Goal: Task Accomplishment & Management: Complete application form

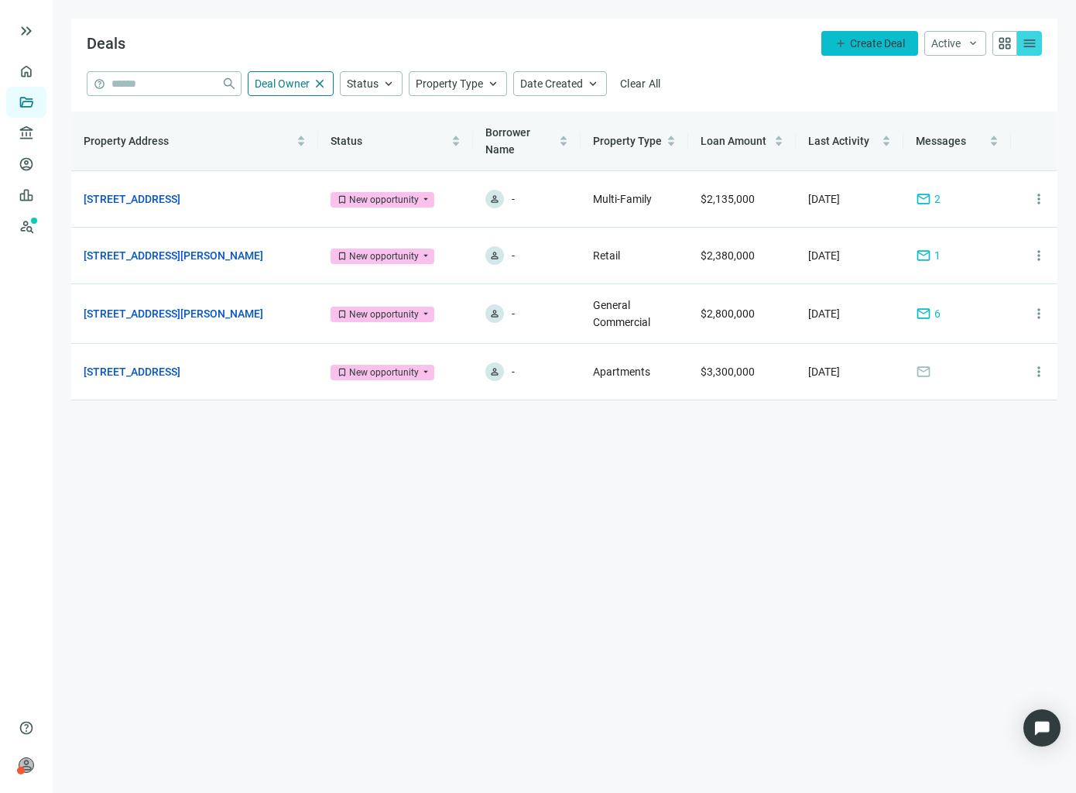
click at [878, 33] on button "add Create Deal" at bounding box center [870, 43] width 97 height 25
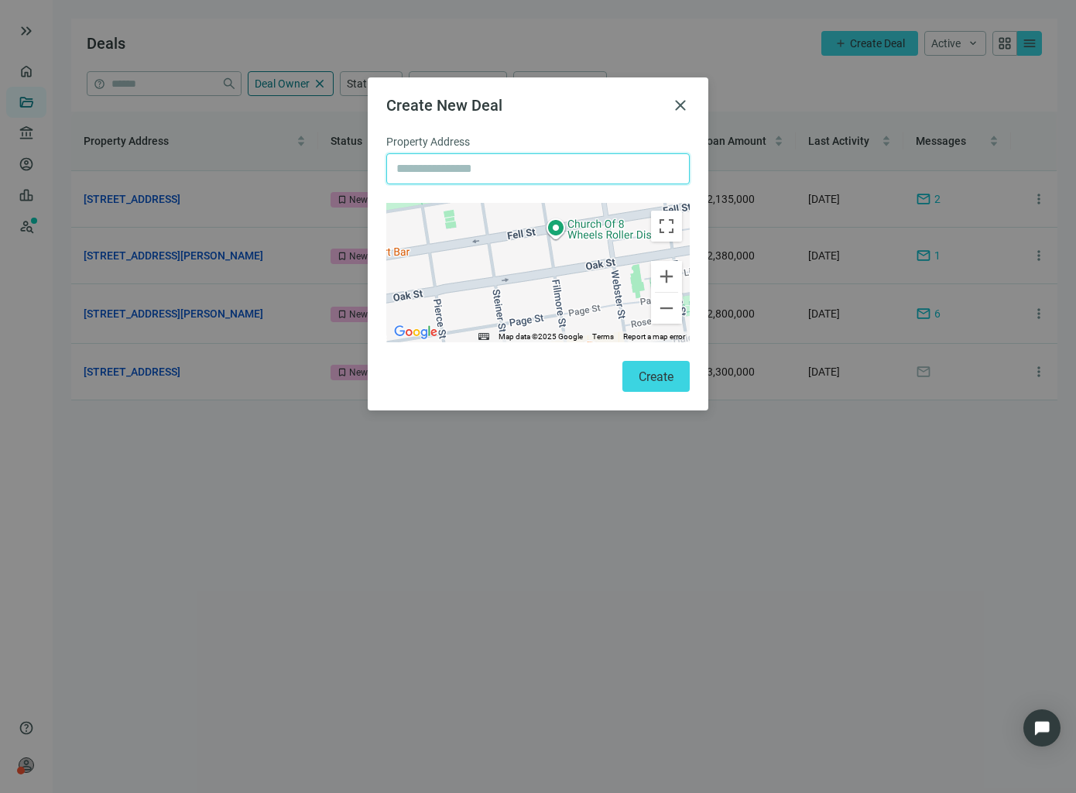
click at [561, 159] on input "text" at bounding box center [537, 168] width 283 height 29
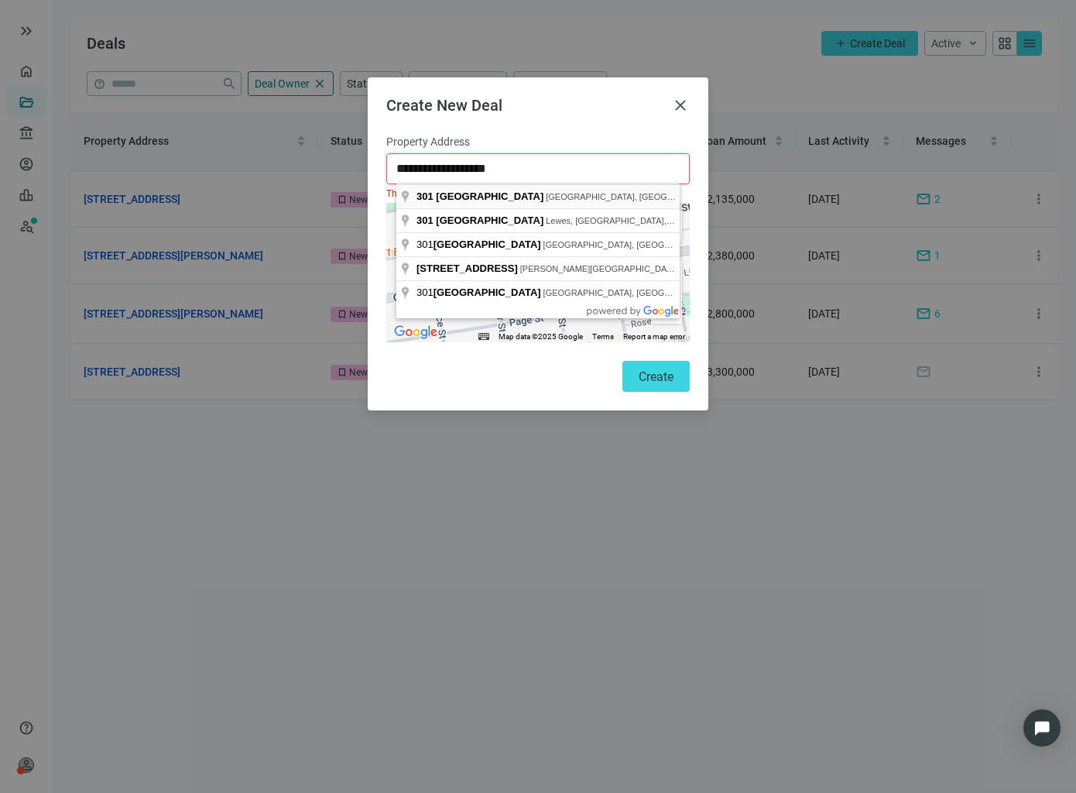
type input "**********"
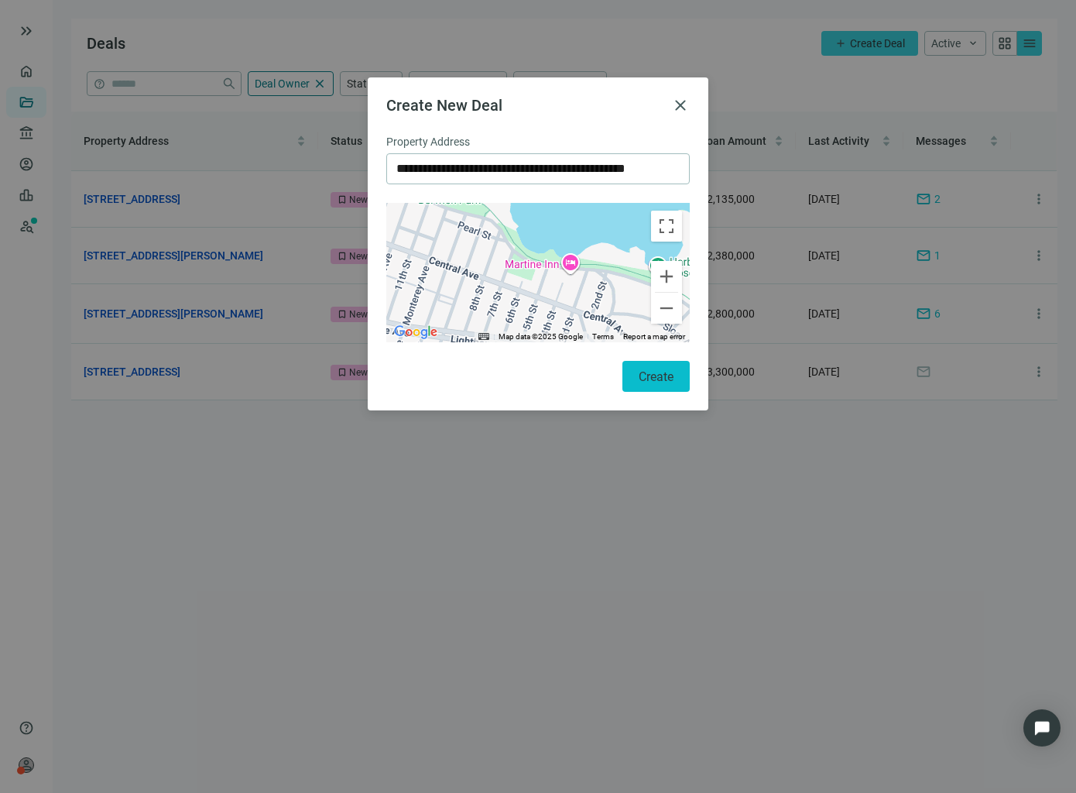
click at [665, 366] on button "Create" at bounding box center [656, 376] width 67 height 31
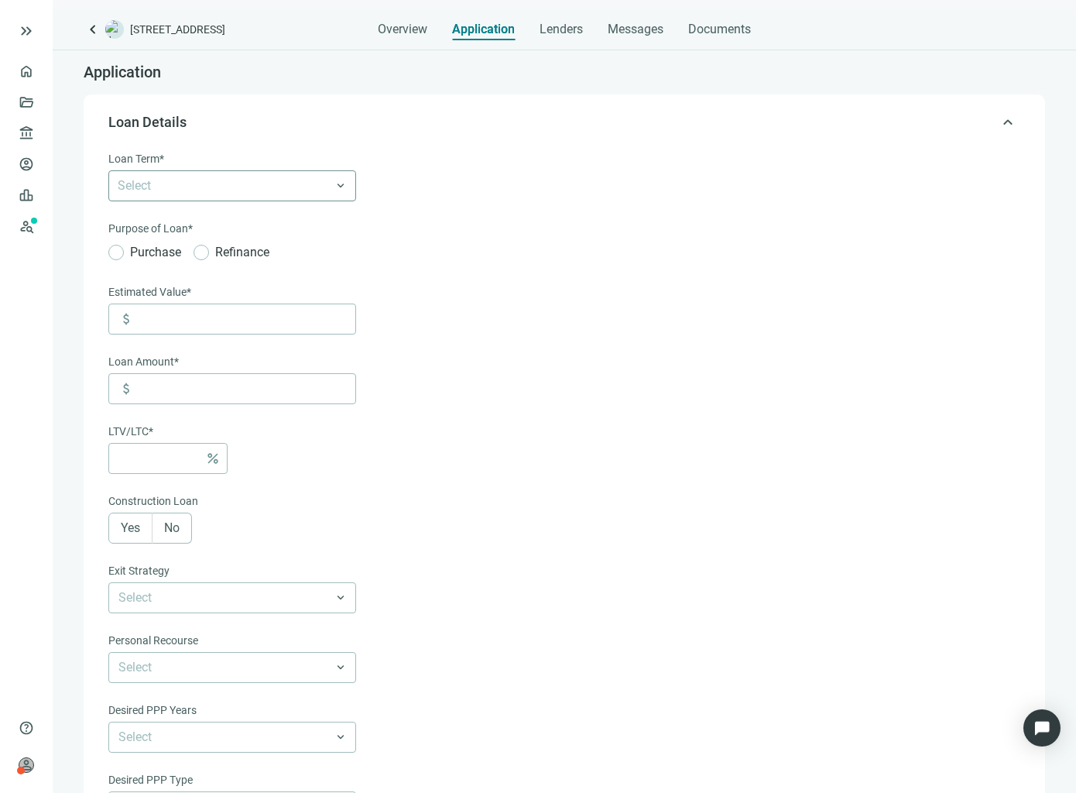
click at [226, 197] on div at bounding box center [224, 186] width 225 height 22
click at [169, 194] on div at bounding box center [224, 186] width 225 height 22
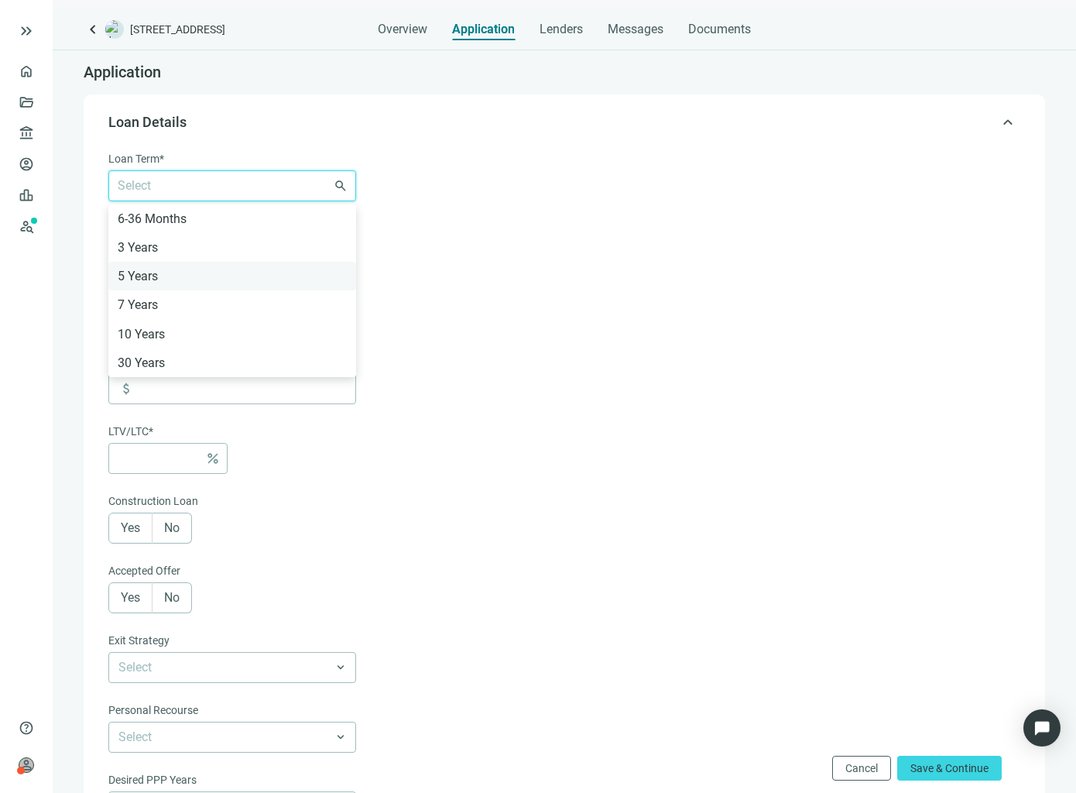
click at [168, 263] on div "5 Years" at bounding box center [232, 276] width 248 height 29
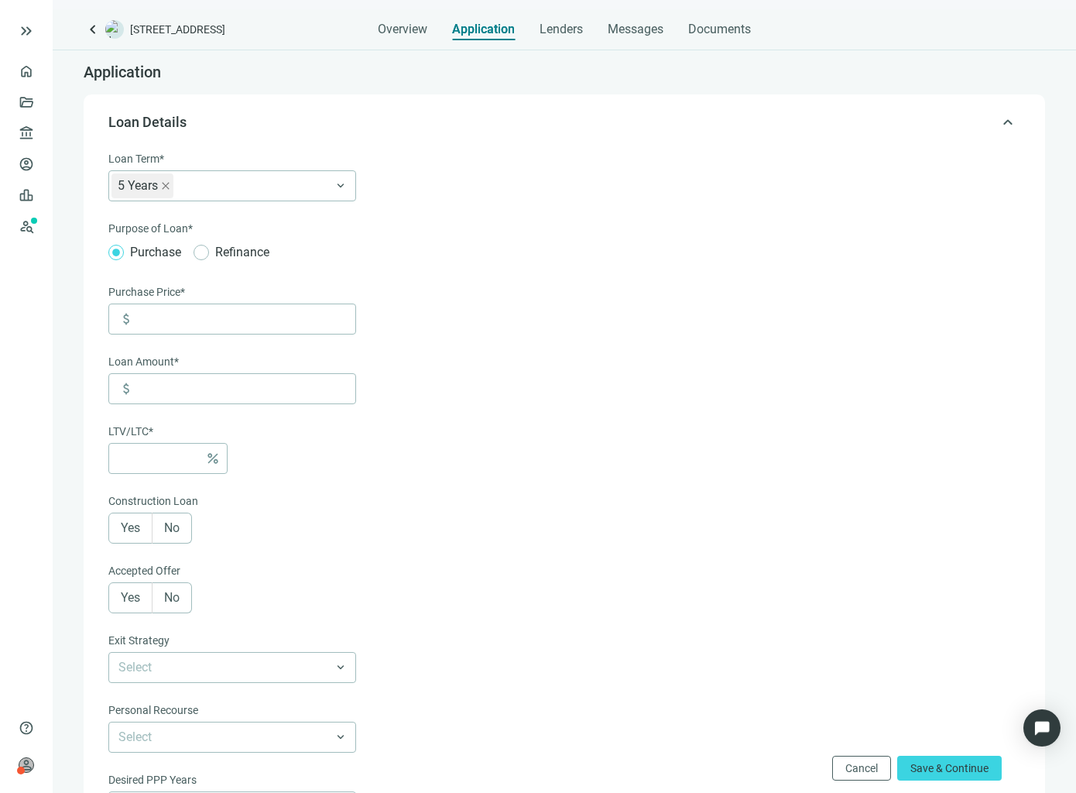
click at [497, 383] on form "Loan Term* 5 Years 6-36 Months 3 Years 5 Years 7 Years 10 Years 30 Years keyboa…" at bounding box center [562, 577] width 909 height 855
click at [201, 332] on input at bounding box center [246, 318] width 218 height 29
type input "**********"
click at [177, 455] on input at bounding box center [158, 458] width 81 height 29
type input "*********"
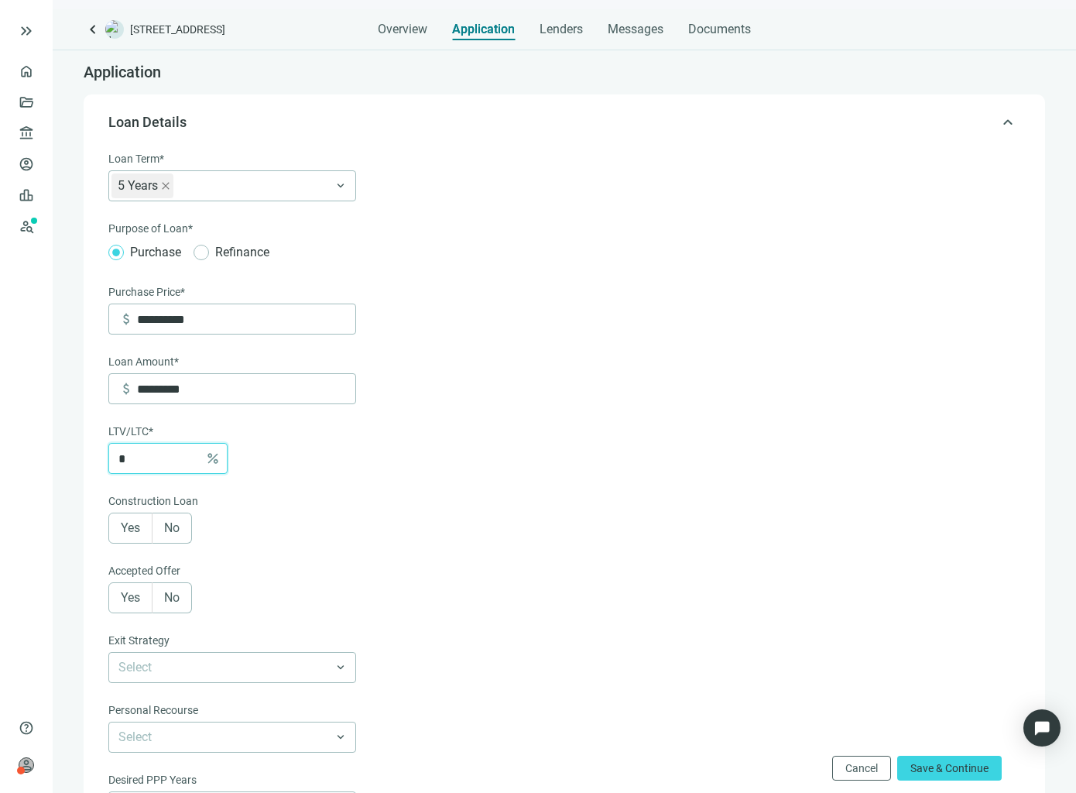
type input "**"
type input "**********"
type input "**"
click at [431, 538] on form "**********" at bounding box center [562, 577] width 909 height 855
click at [956, 767] on span "Save & Continue" at bounding box center [950, 768] width 78 height 12
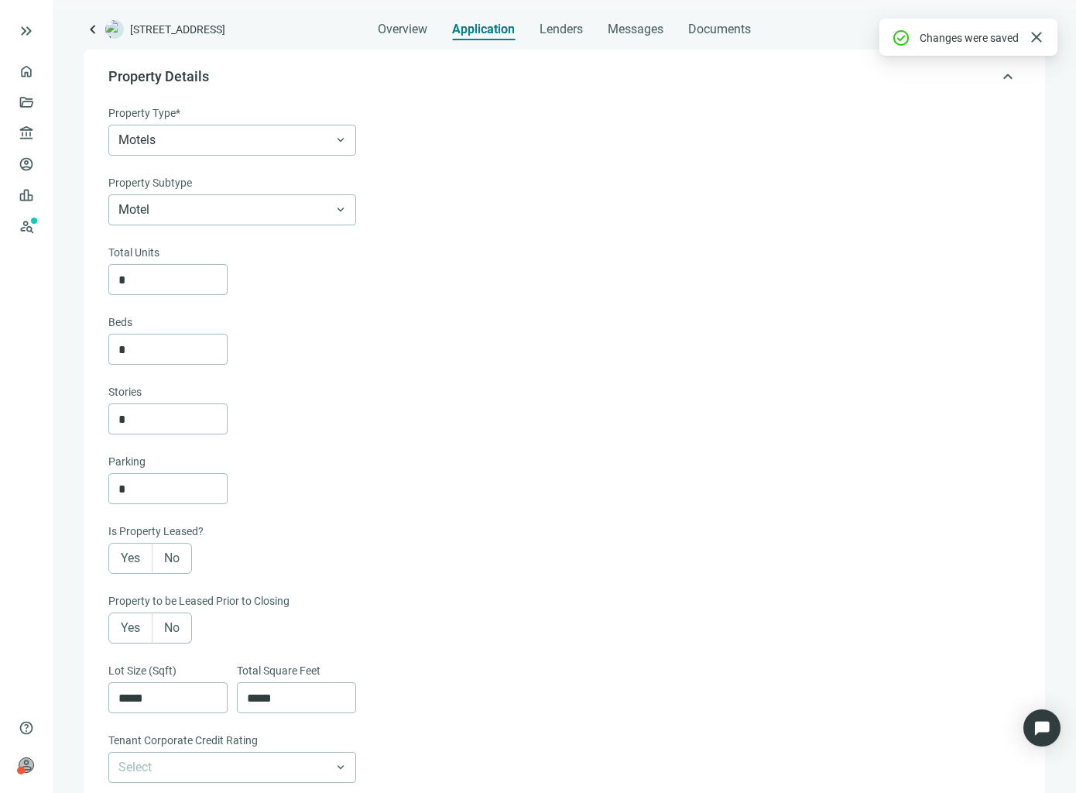
click at [283, 156] on div "Property Type* Motels keyboard_arrow_down Property Subtype Motel keyboard_arrow…" at bounding box center [562, 165] width 909 height 121
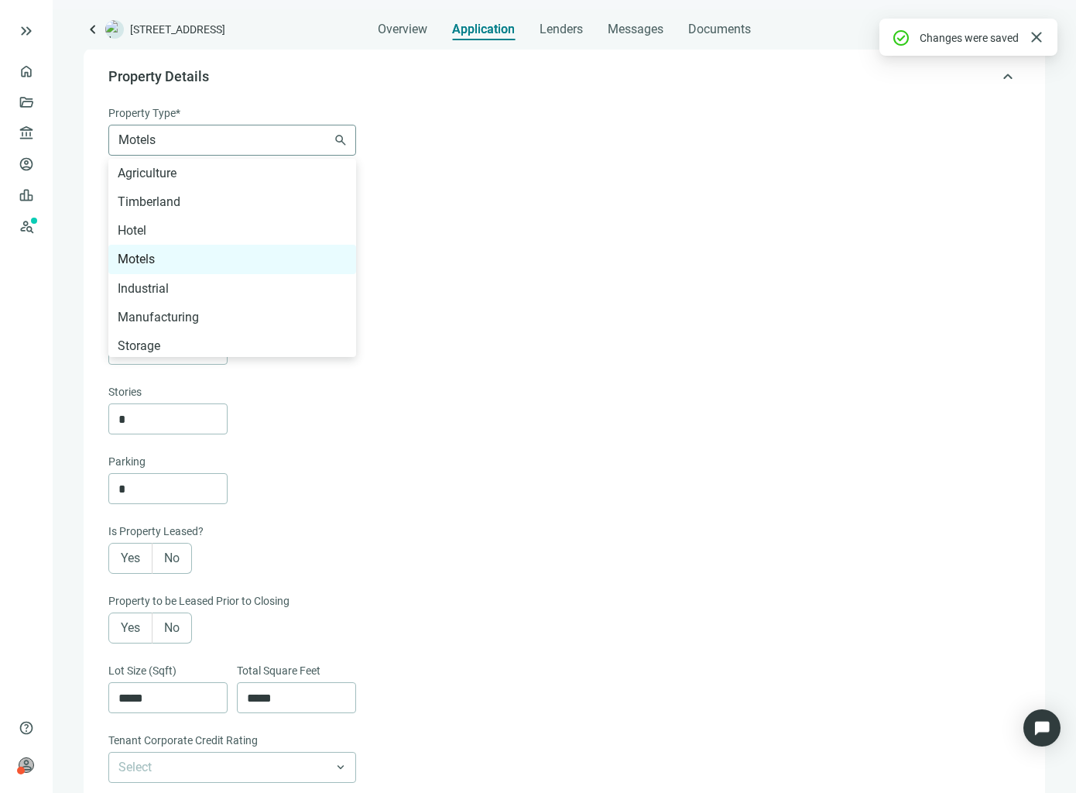
click at [281, 156] on div "Motels Agriculture Timberland Hotel Motels Industrial Manufacturing Storage Coo…" at bounding box center [232, 140] width 248 height 31
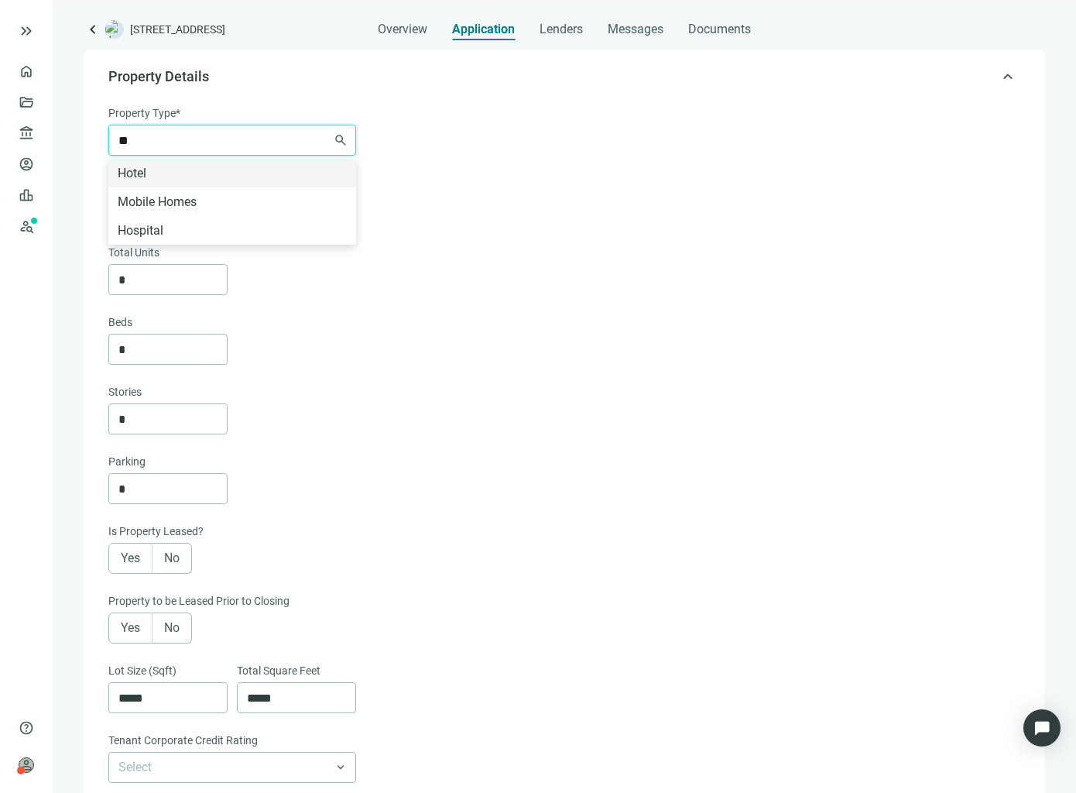
type input "*"
type input "*****"
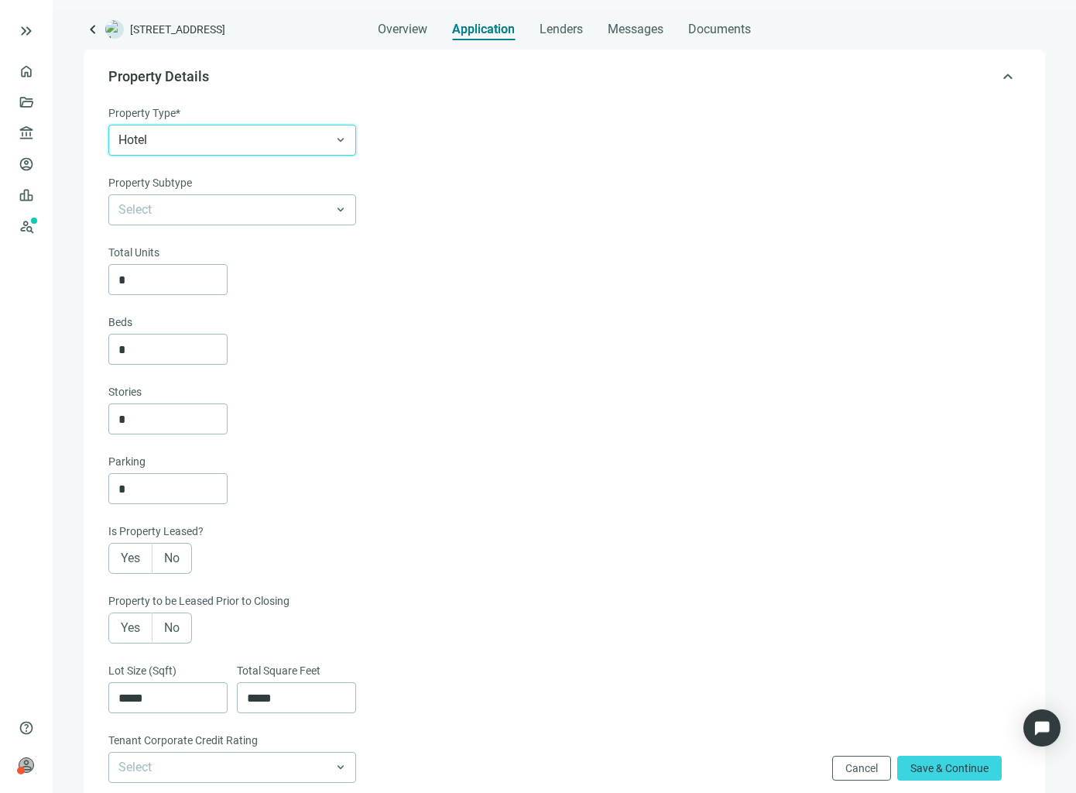
click at [177, 193] on div "Property Subtype" at bounding box center [562, 184] width 909 height 20
click at [180, 204] on input "search" at bounding box center [225, 209] width 214 height 29
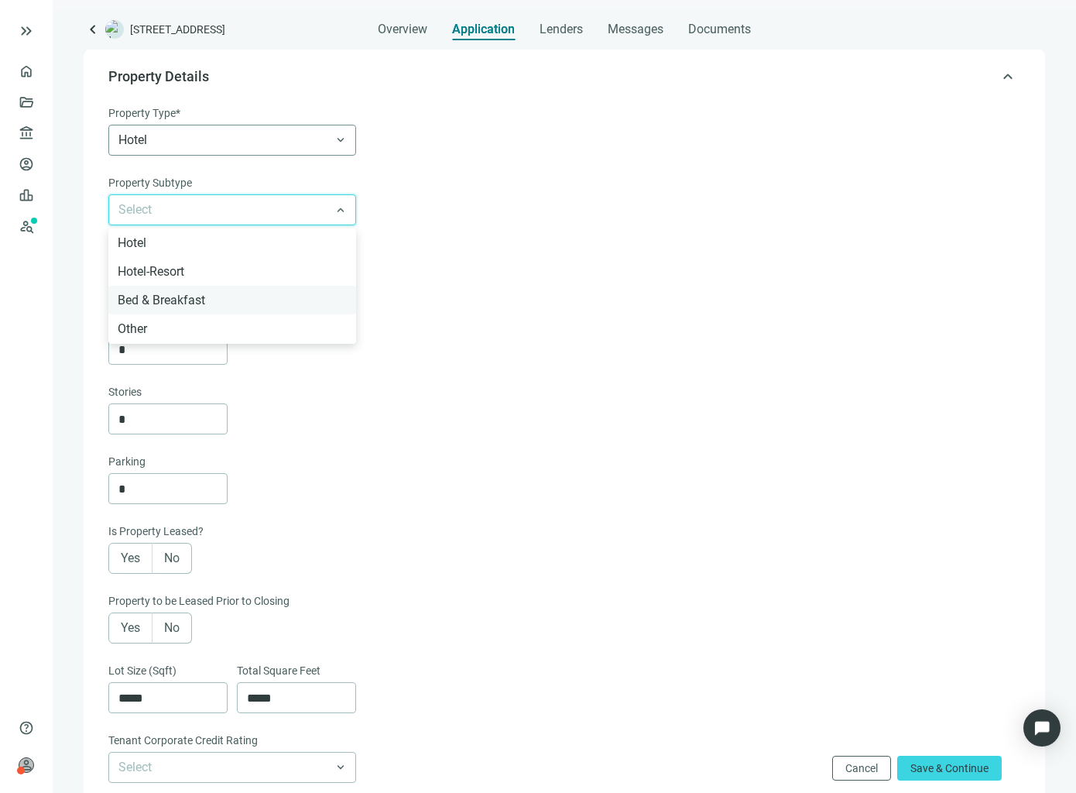
click at [176, 294] on div "Bed & Breakfast" at bounding box center [232, 299] width 229 height 19
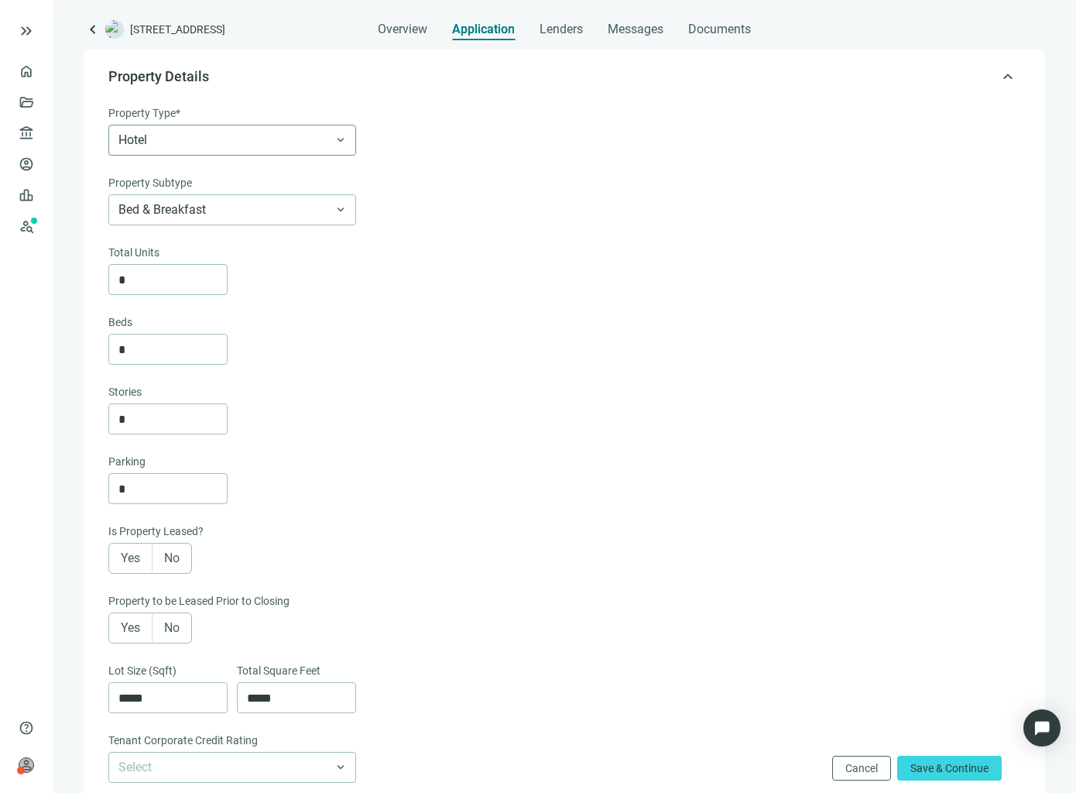
click at [357, 346] on div "*" at bounding box center [562, 349] width 909 height 31
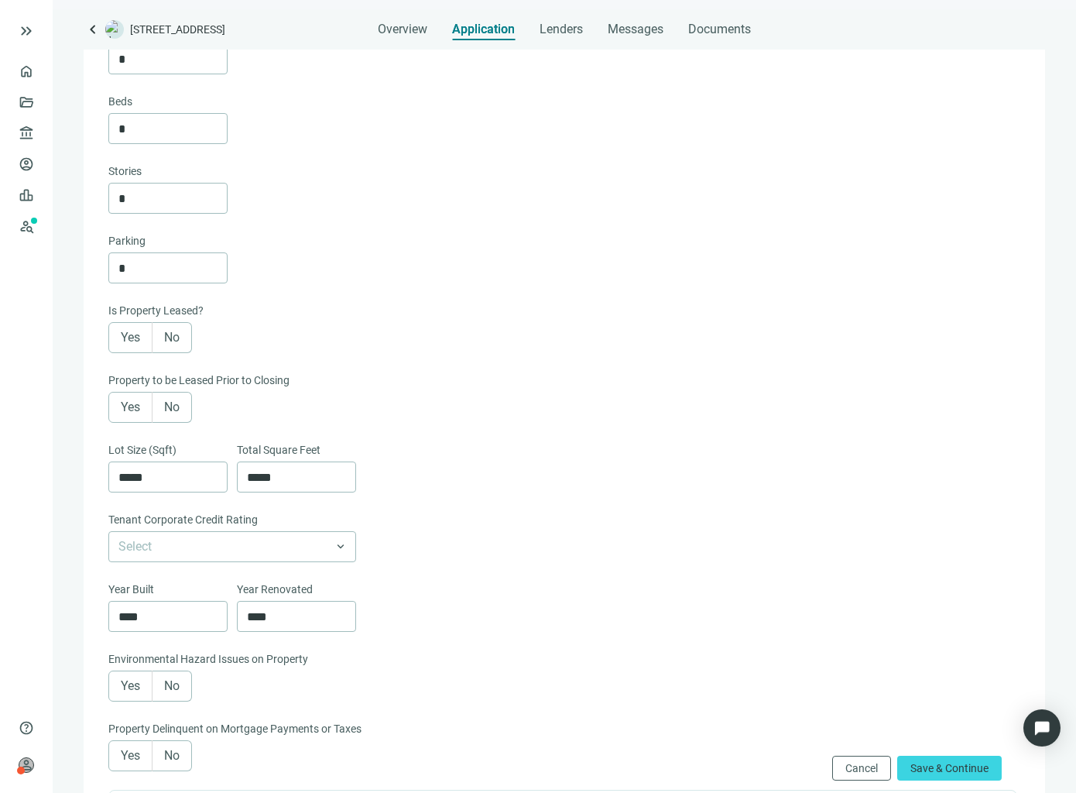
scroll to position [343, 0]
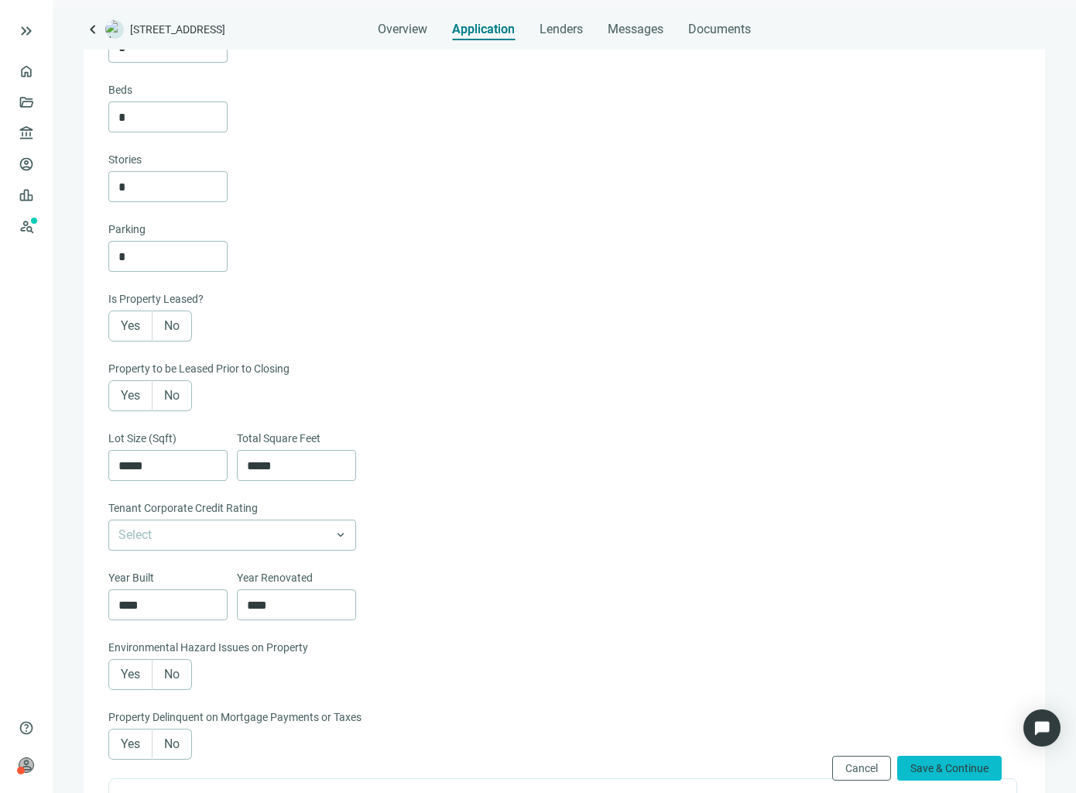
click at [963, 763] on span "Save & Continue" at bounding box center [950, 768] width 78 height 12
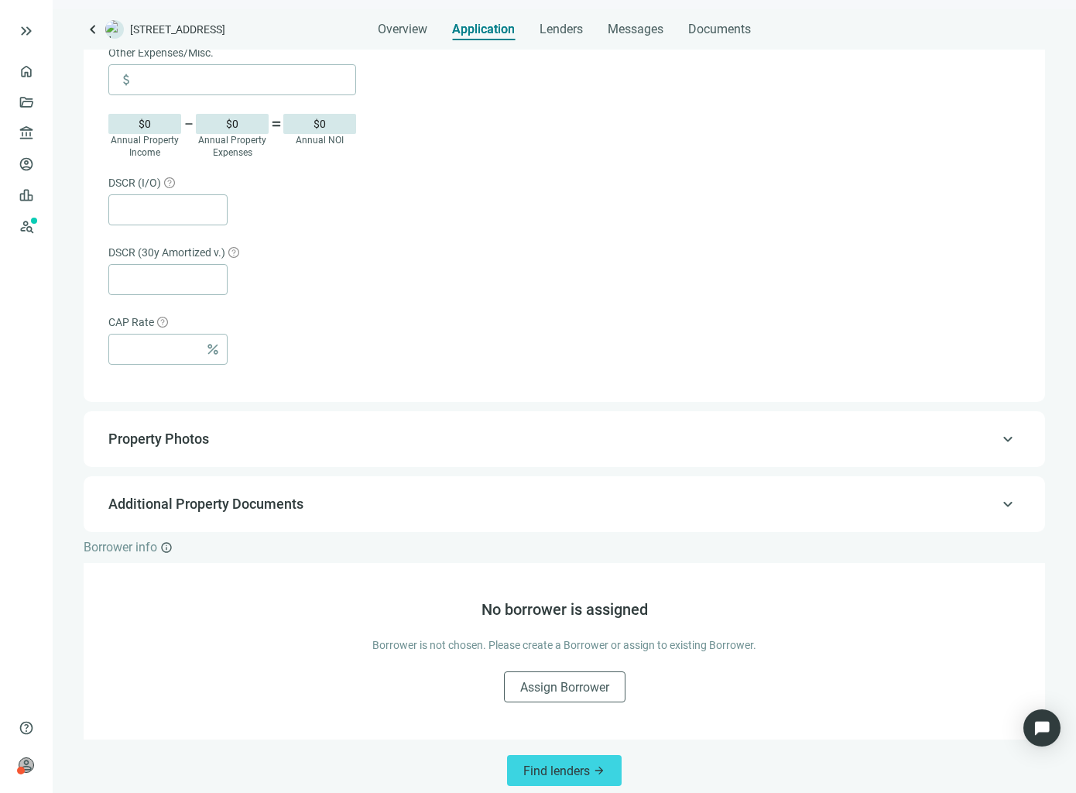
scroll to position [839, 0]
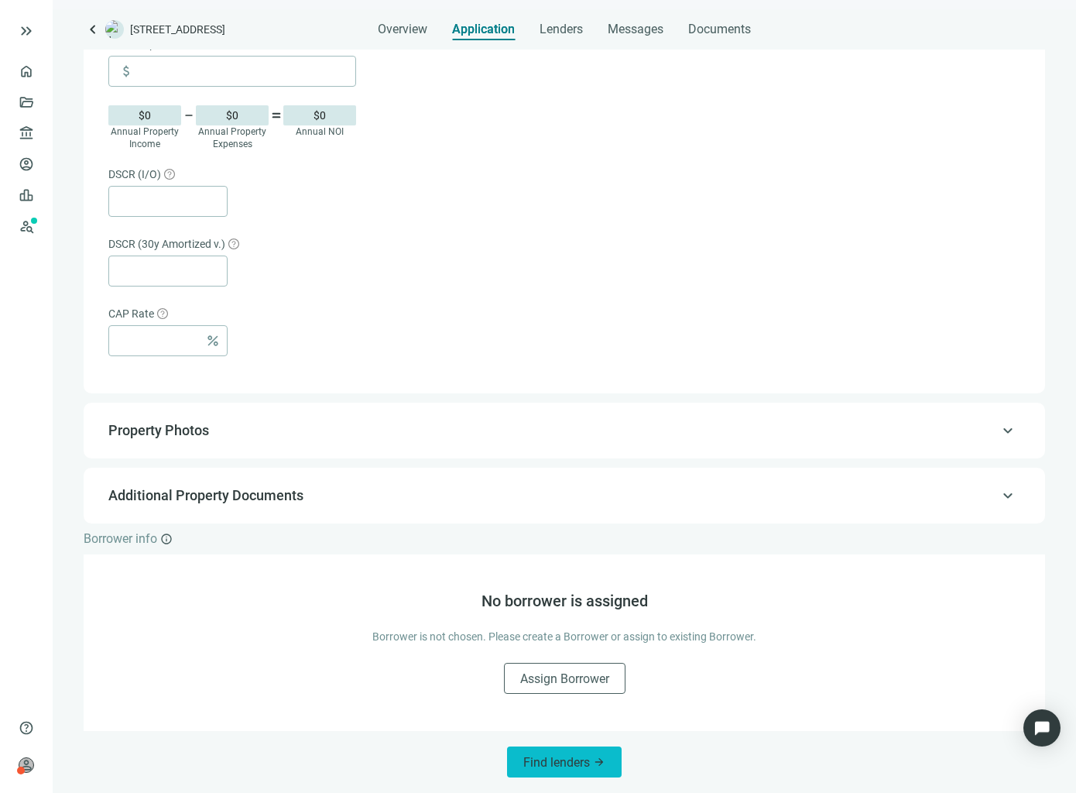
click at [574, 750] on button "Find lenders arrow_forward" at bounding box center [564, 762] width 115 height 31
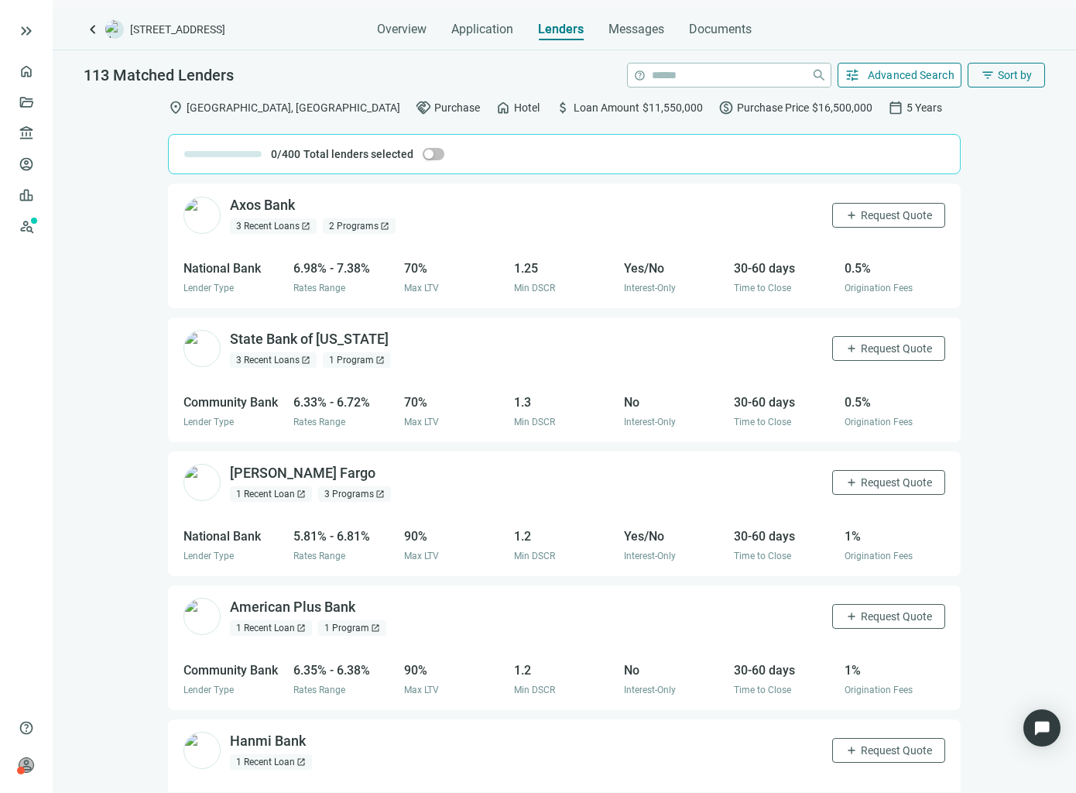
click at [898, 77] on span "Advanced Search" at bounding box center [912, 75] width 88 height 12
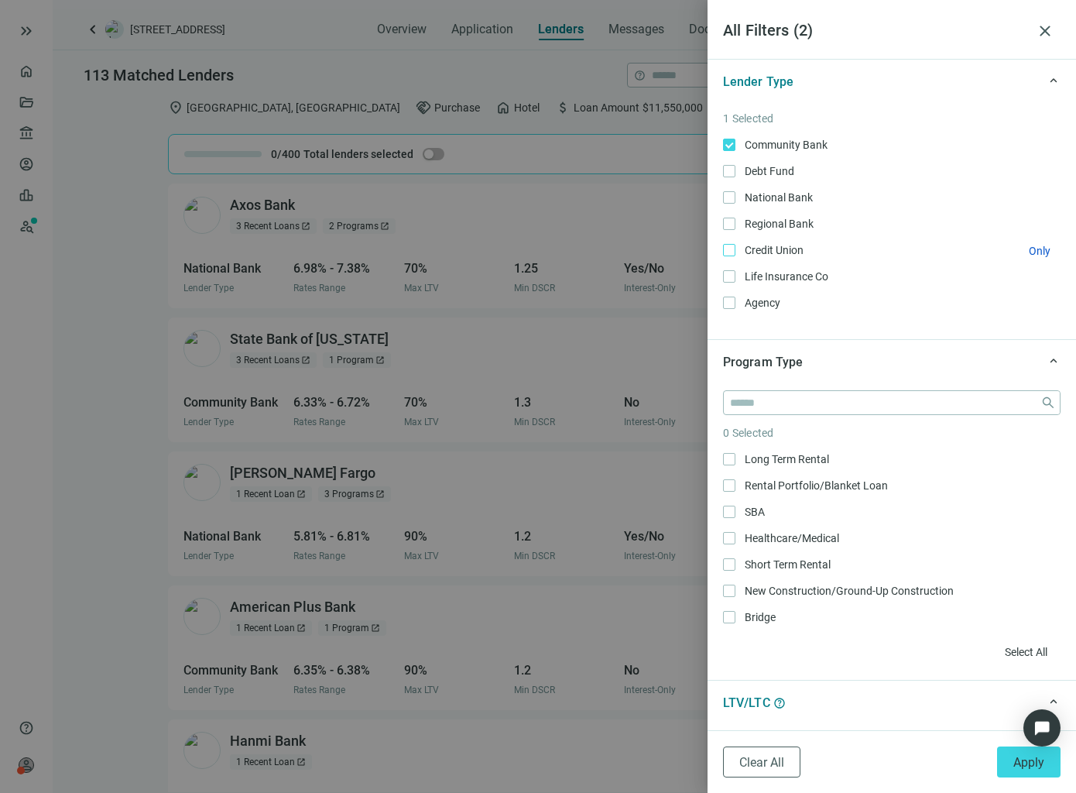
click at [727, 242] on label "Credit Union Only" at bounding box center [892, 250] width 338 height 17
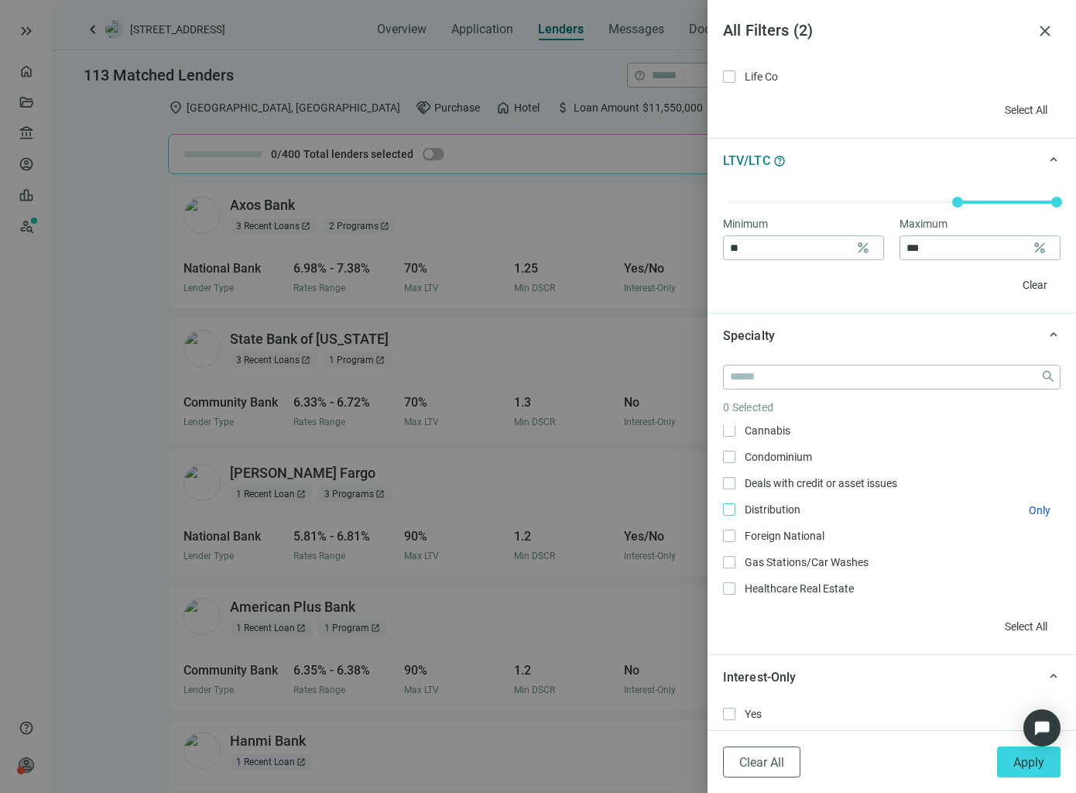
scroll to position [77, 0]
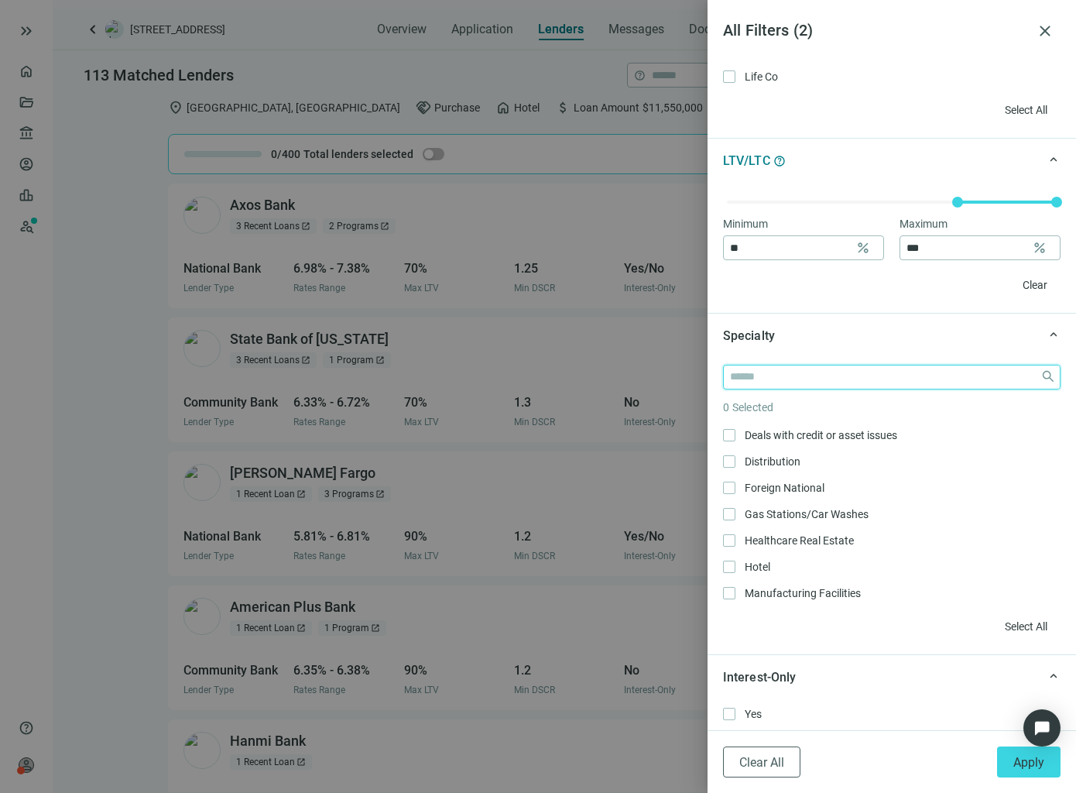
click at [797, 383] on input "search" at bounding box center [882, 377] width 304 height 23
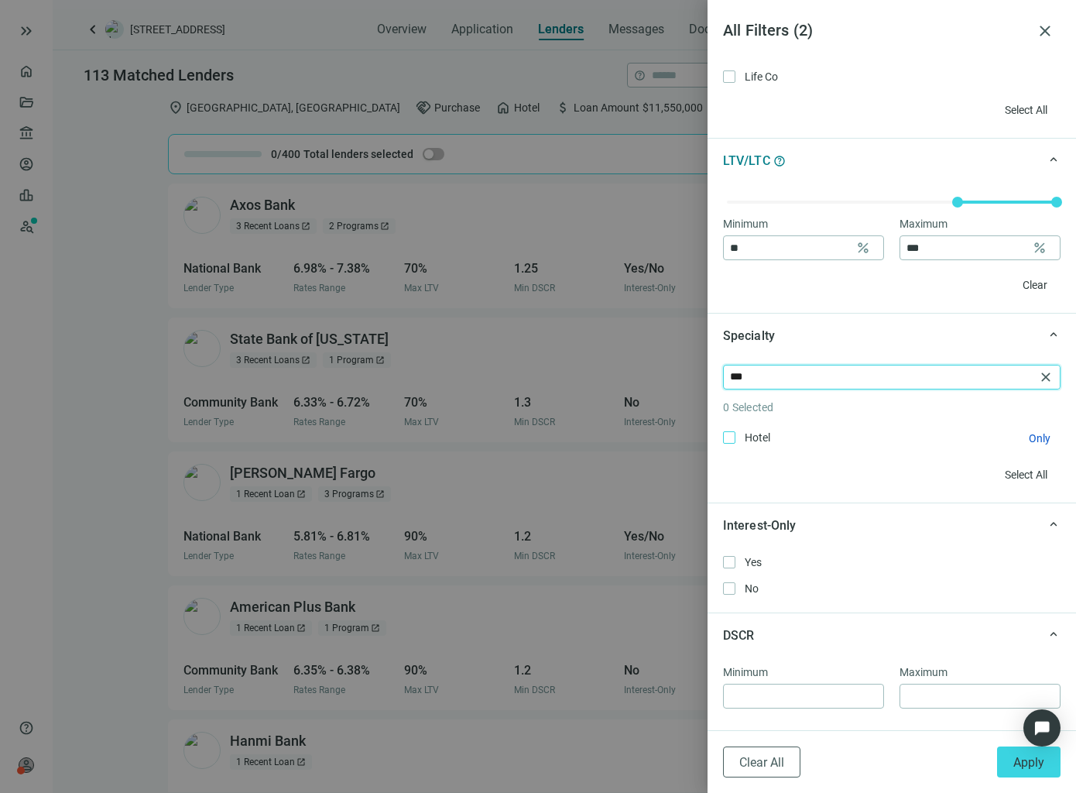
type input "***"
click at [736, 438] on span "Hotel Only" at bounding box center [756, 437] width 41 height 17
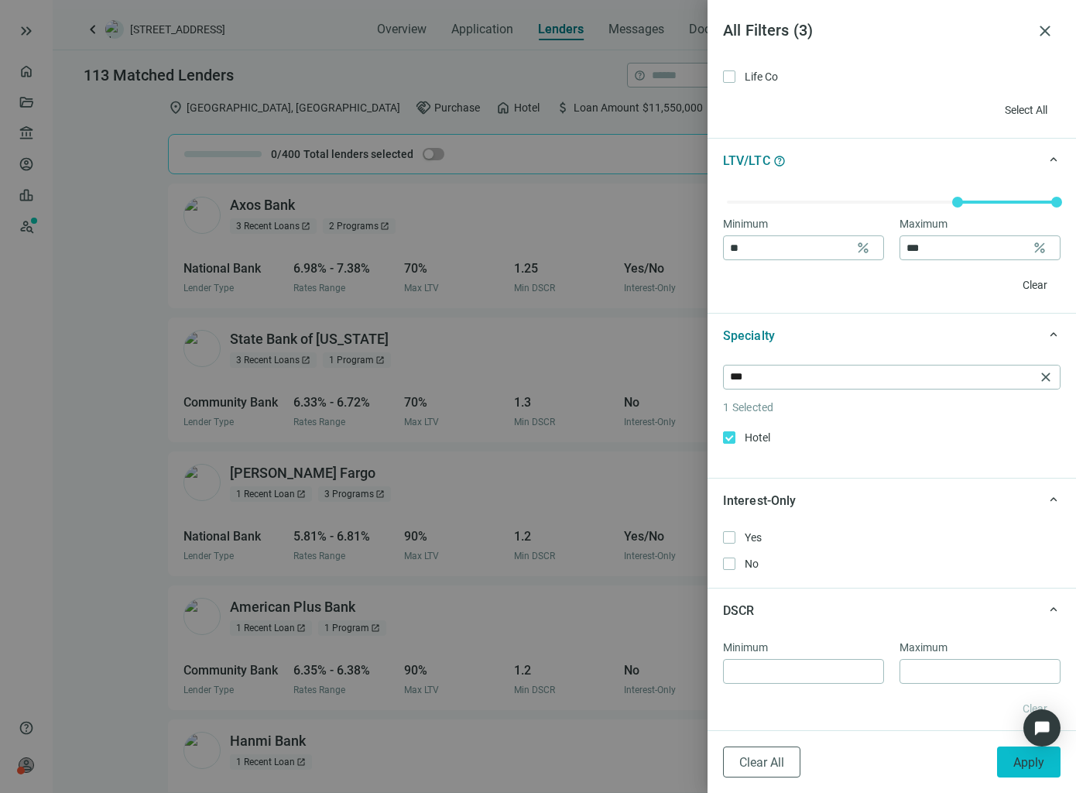
click at [1025, 765] on span "Apply" at bounding box center [1029, 762] width 31 height 15
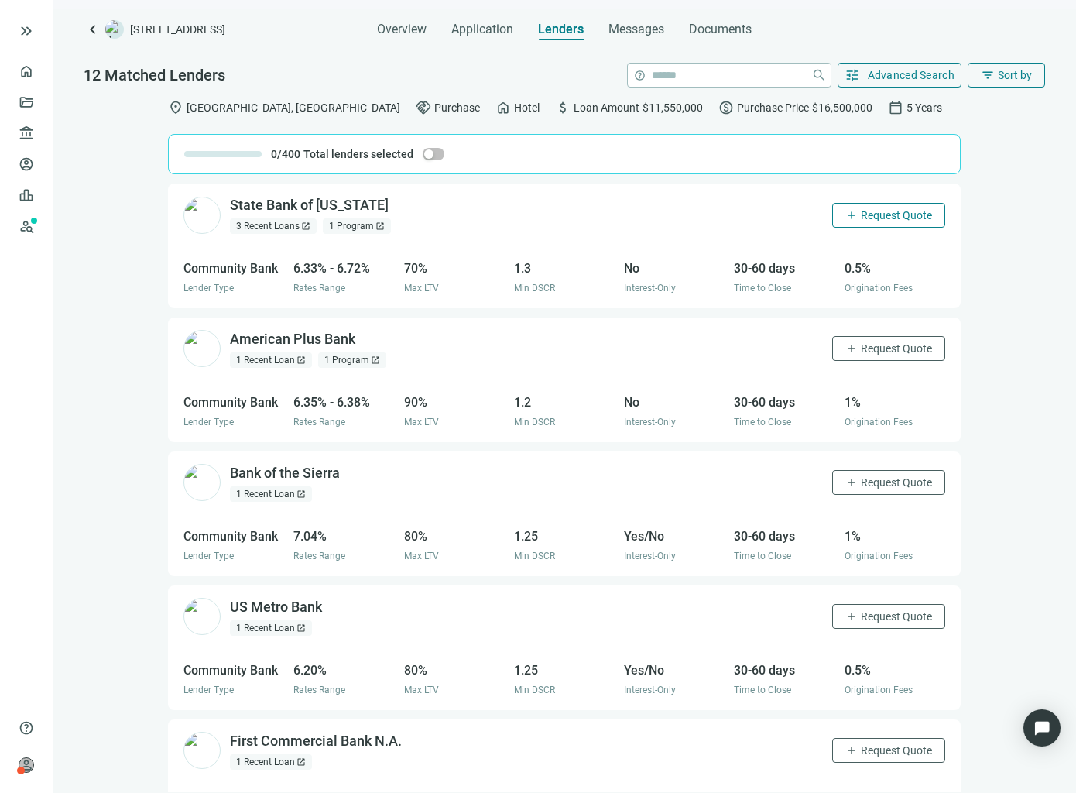
click at [870, 221] on button "add Request Quote" at bounding box center [888, 215] width 113 height 25
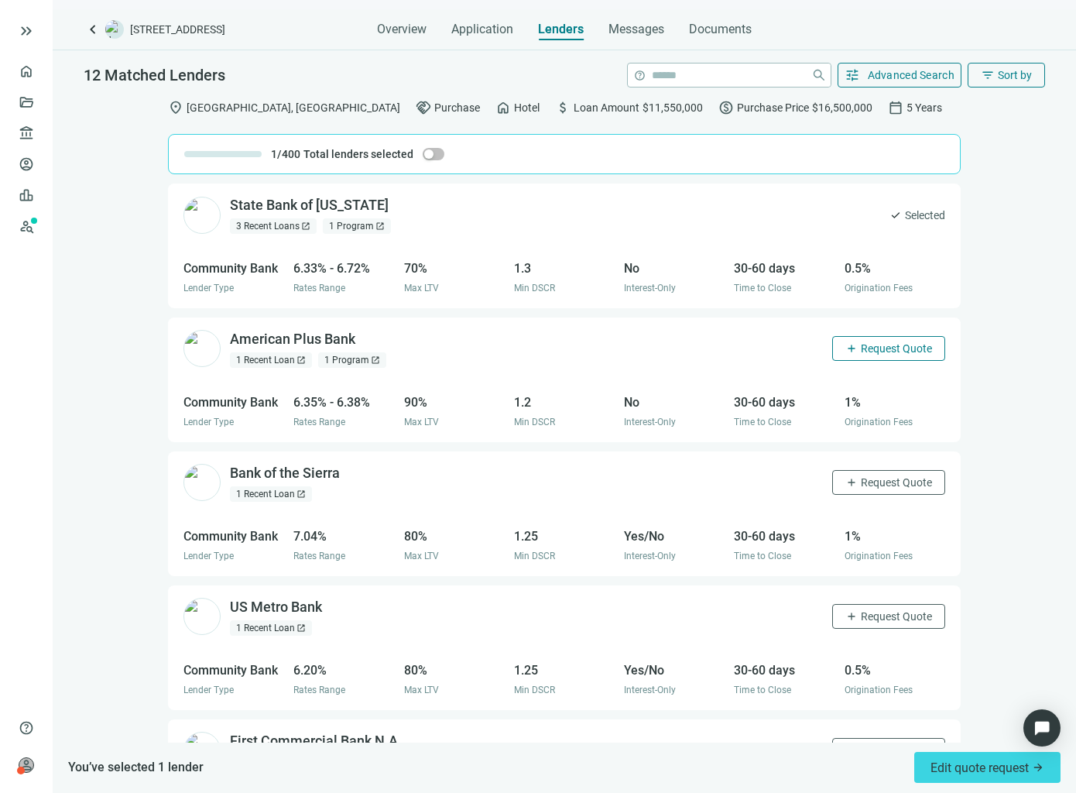
click at [887, 356] on button "add Request Quote" at bounding box center [888, 348] width 113 height 25
click at [850, 490] on button "add Request Quote" at bounding box center [888, 482] width 113 height 25
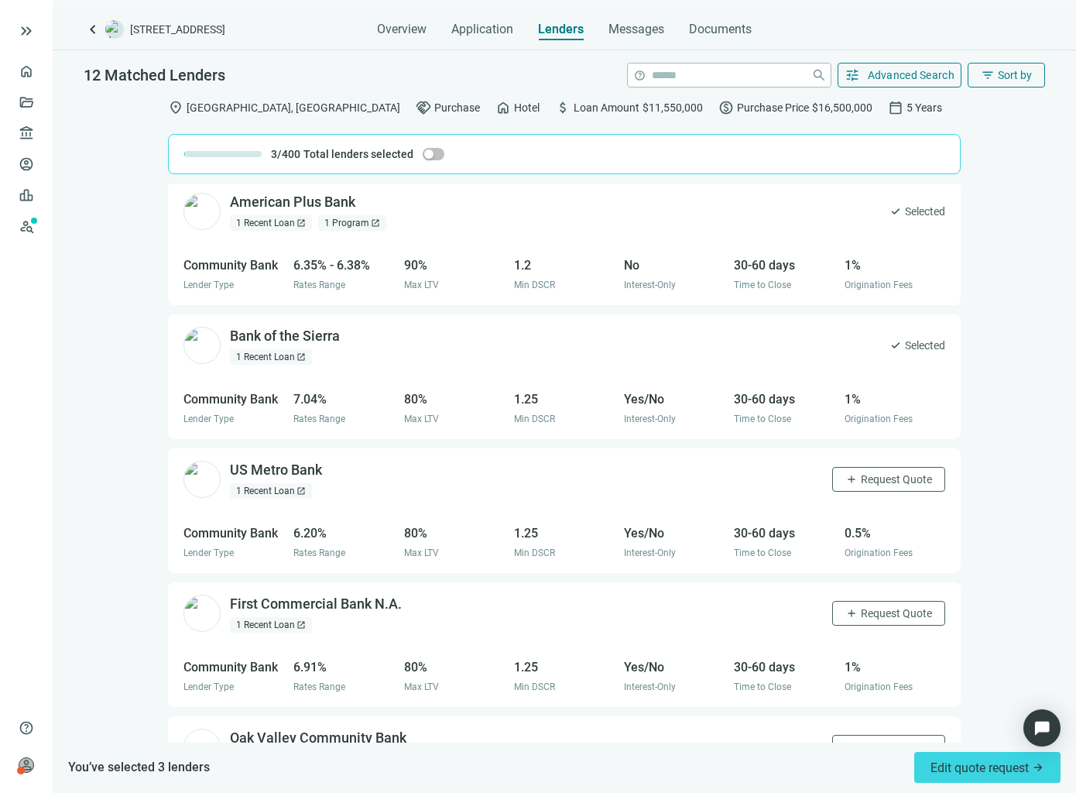
scroll to position [155, 0]
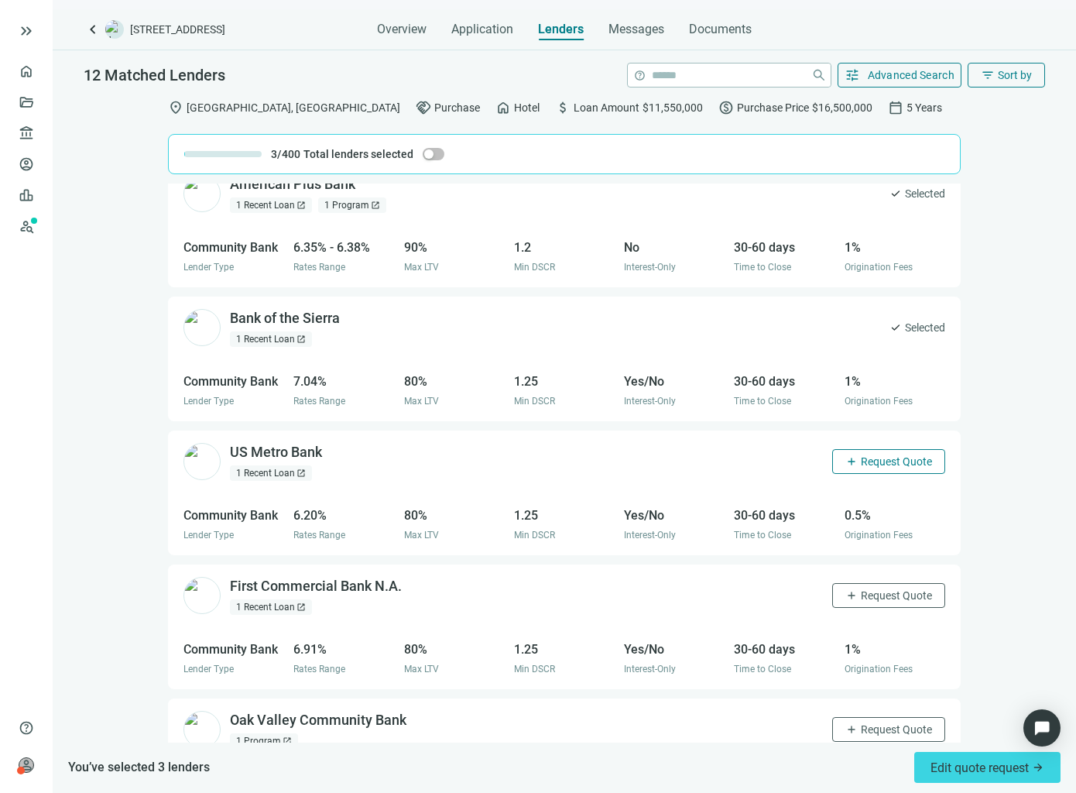
click at [861, 457] on span "Request Quote" at bounding box center [896, 461] width 71 height 12
click at [861, 586] on button "add Request Quote" at bounding box center [888, 595] width 113 height 25
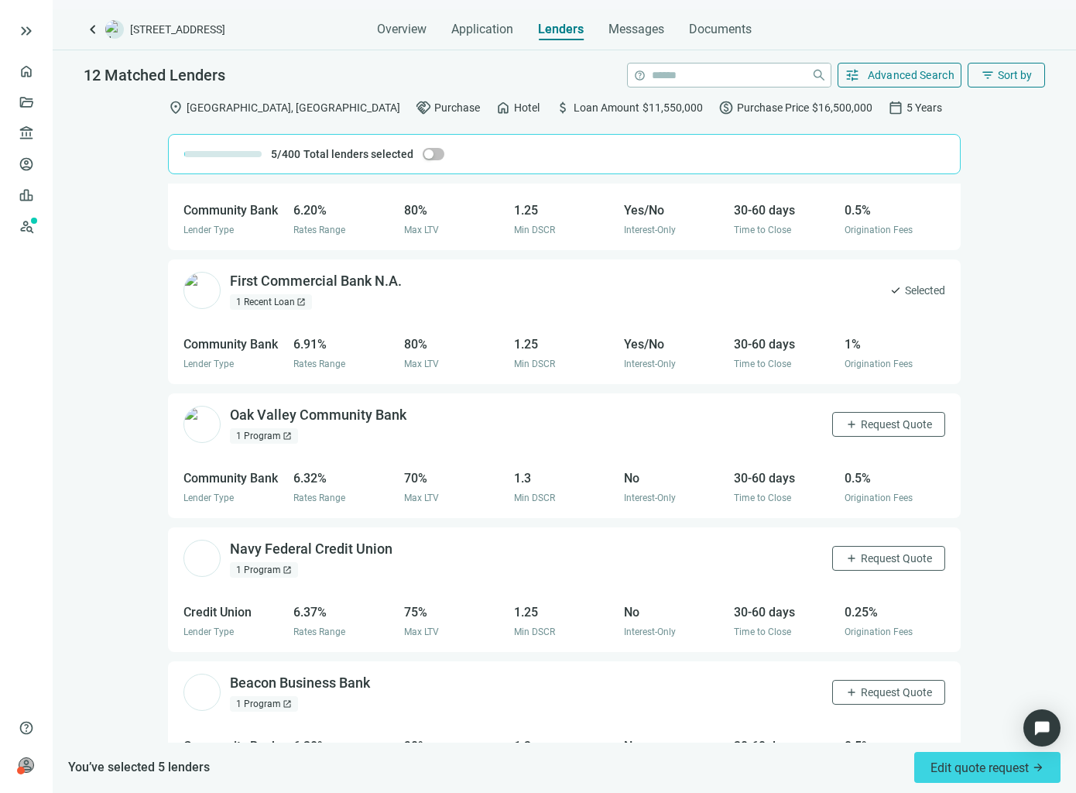
scroll to position [465, 0]
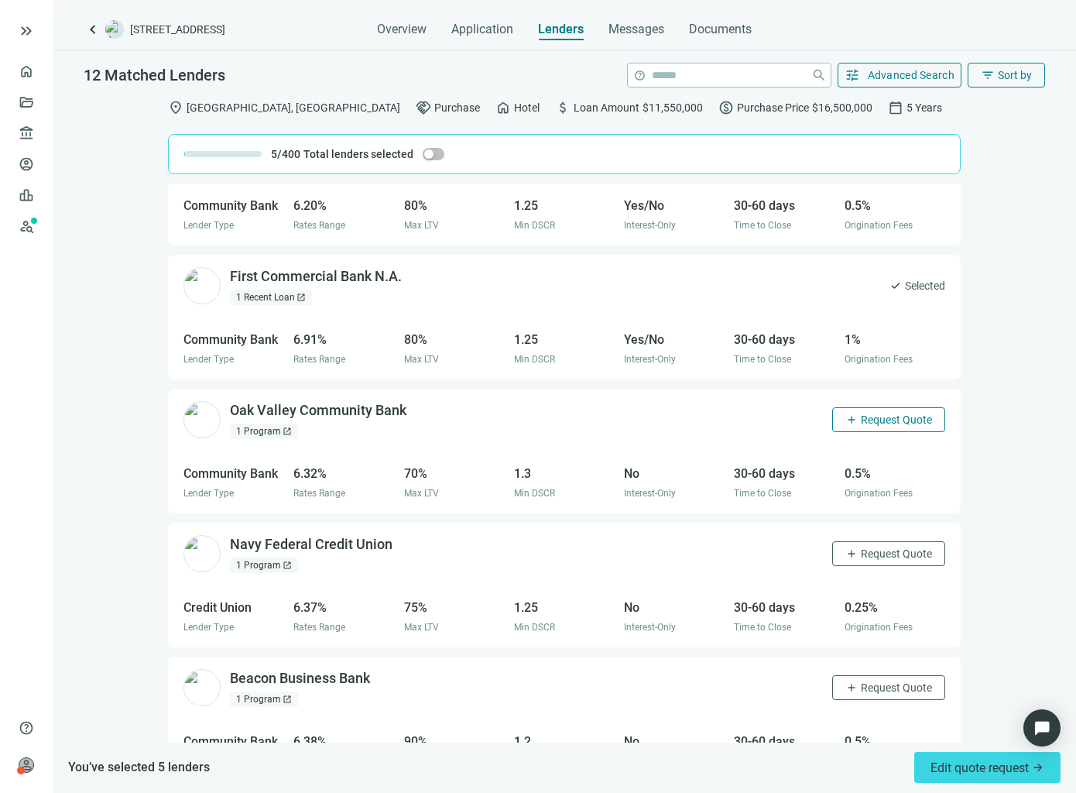
click at [864, 419] on span "Request Quote" at bounding box center [896, 420] width 71 height 12
click at [867, 567] on div "Navy Federal Credit Union open_in_new 1 Program open_in_new add Request Quote" at bounding box center [564, 554] width 793 height 63
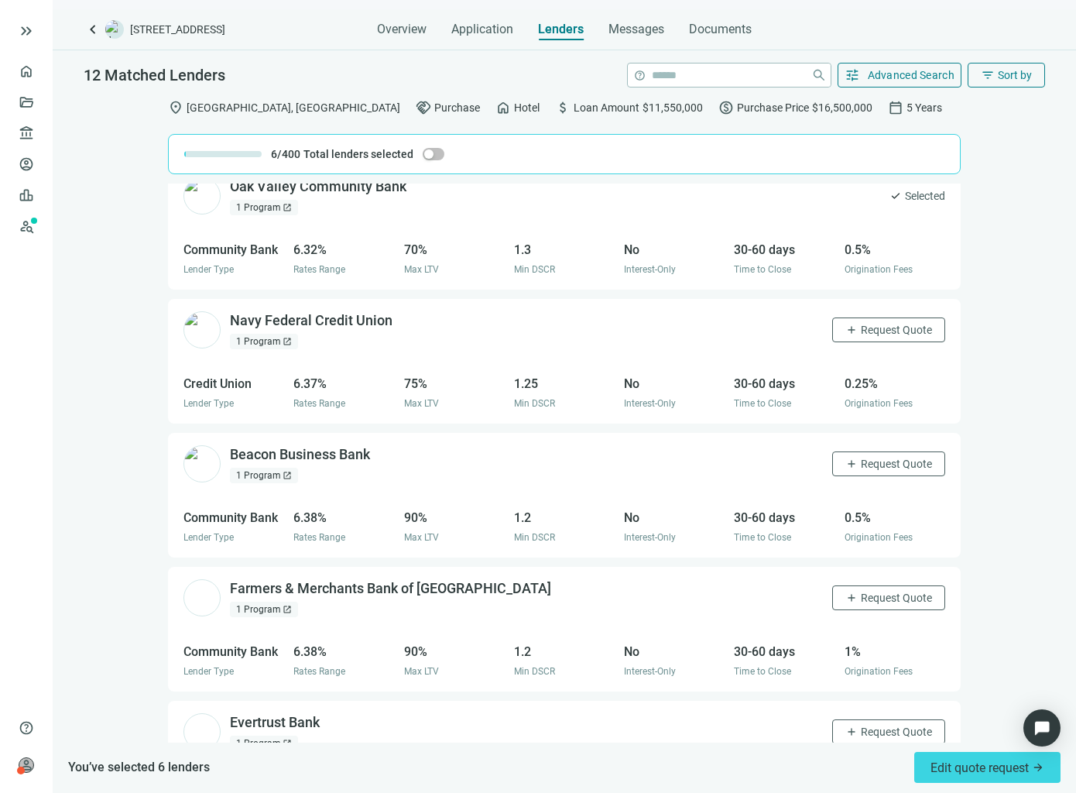
scroll to position [697, 0]
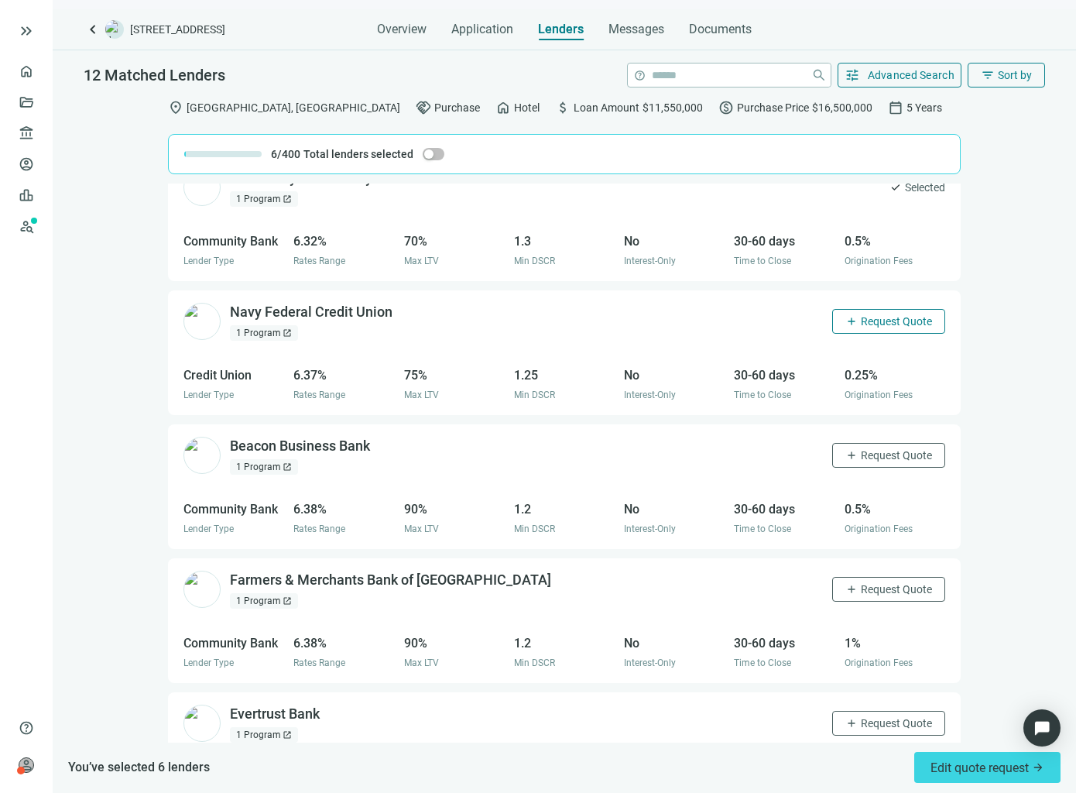
click at [861, 319] on span "Request Quote" at bounding box center [896, 321] width 71 height 12
click at [861, 451] on span "Request Quote" at bounding box center [896, 455] width 71 height 12
click at [862, 591] on span "Request Quote" at bounding box center [896, 589] width 71 height 12
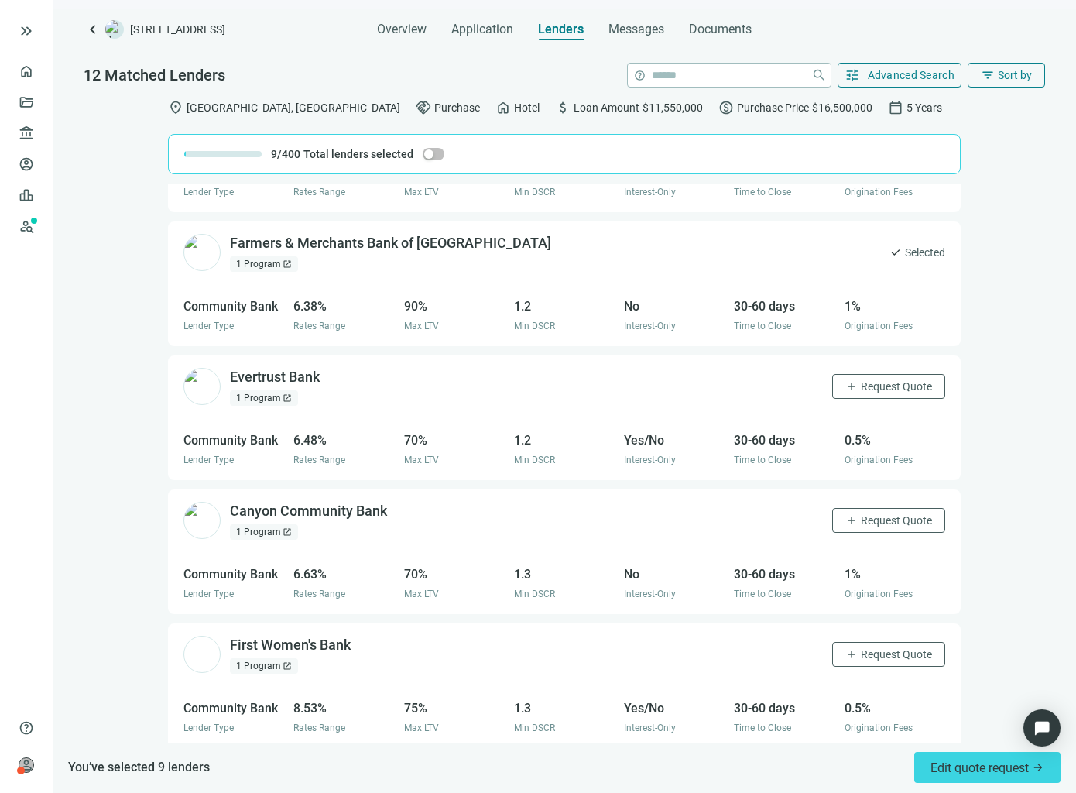
scroll to position [1039, 0]
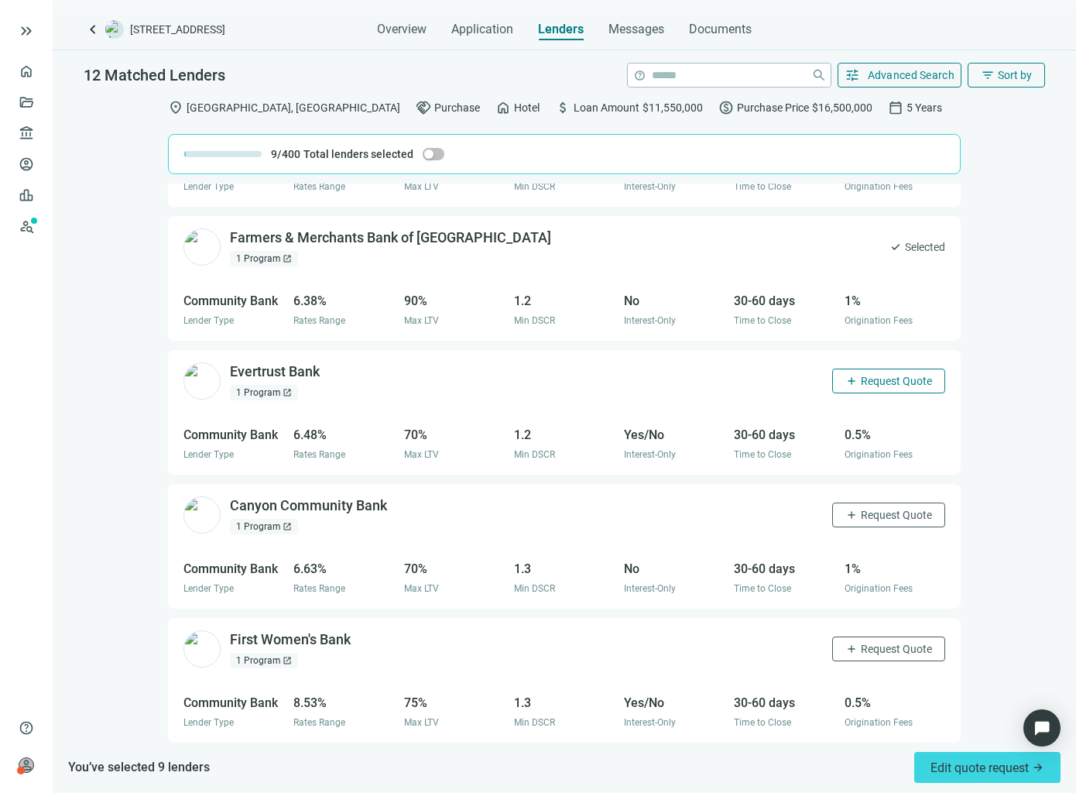
click at [846, 382] on span "add" at bounding box center [852, 381] width 12 height 12
click at [861, 519] on span "Request Quote" at bounding box center [896, 515] width 71 height 12
click at [866, 651] on span "Request Quote" at bounding box center [896, 649] width 71 height 12
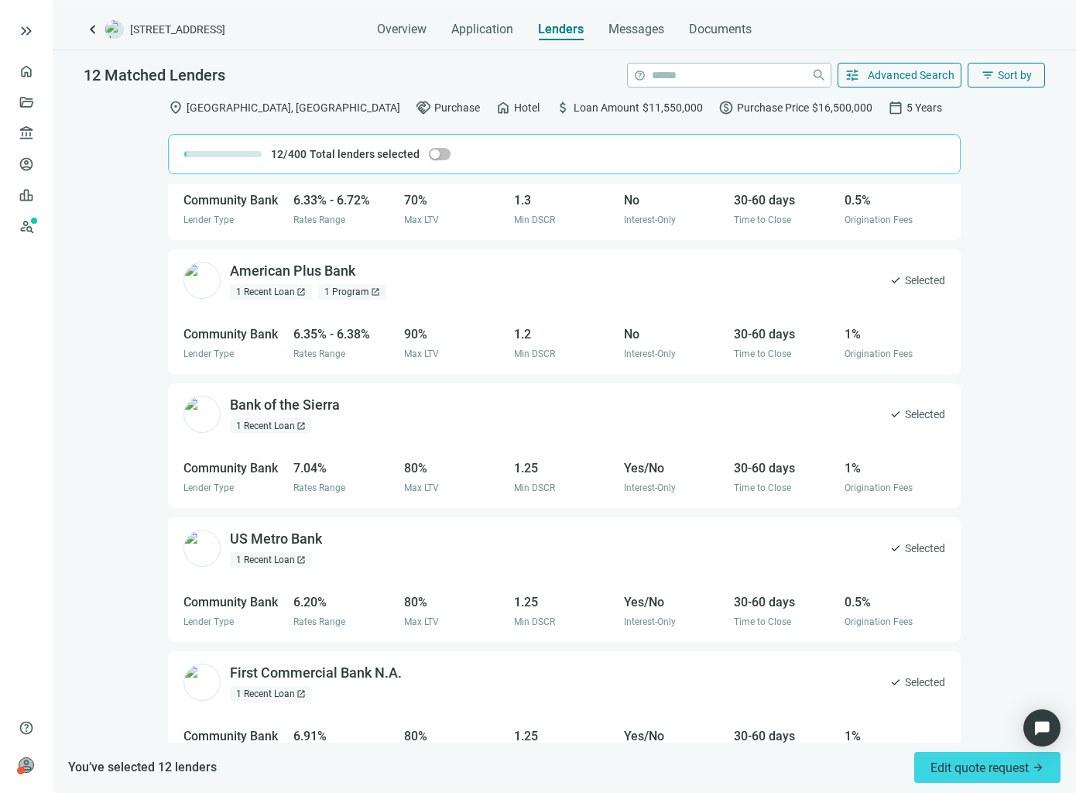
scroll to position [0, 0]
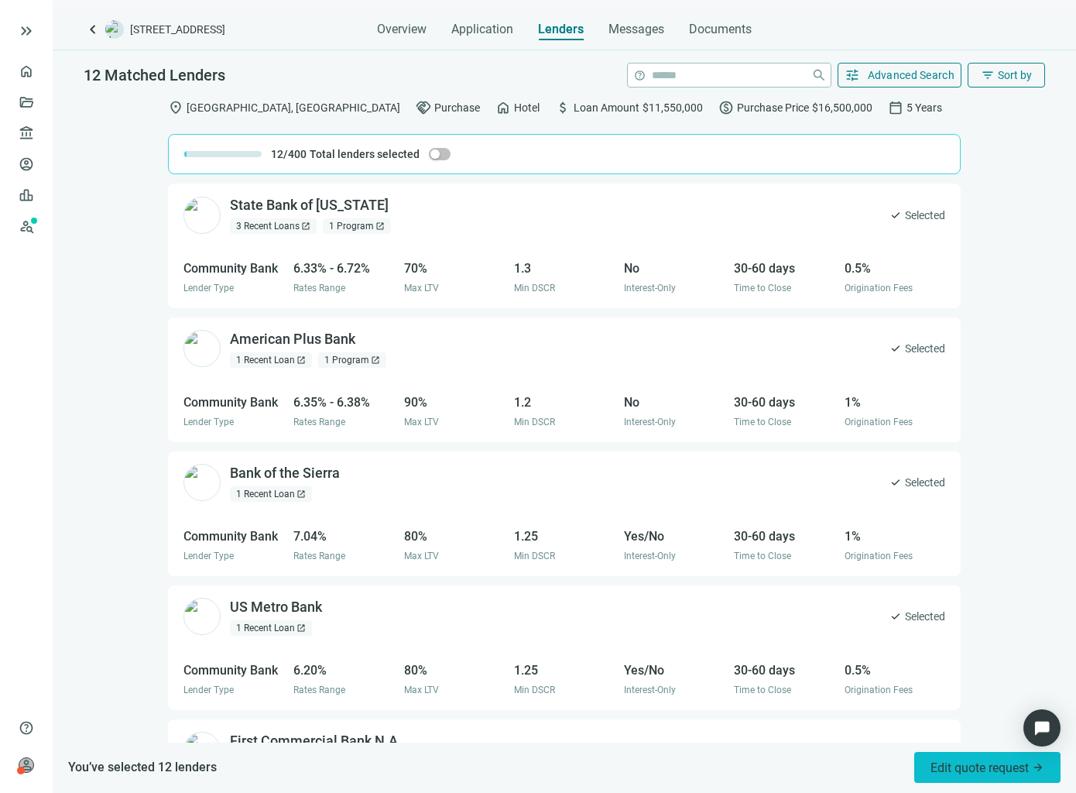
click at [964, 767] on span "Edit quote request arrow_forward" at bounding box center [988, 767] width 114 height 15
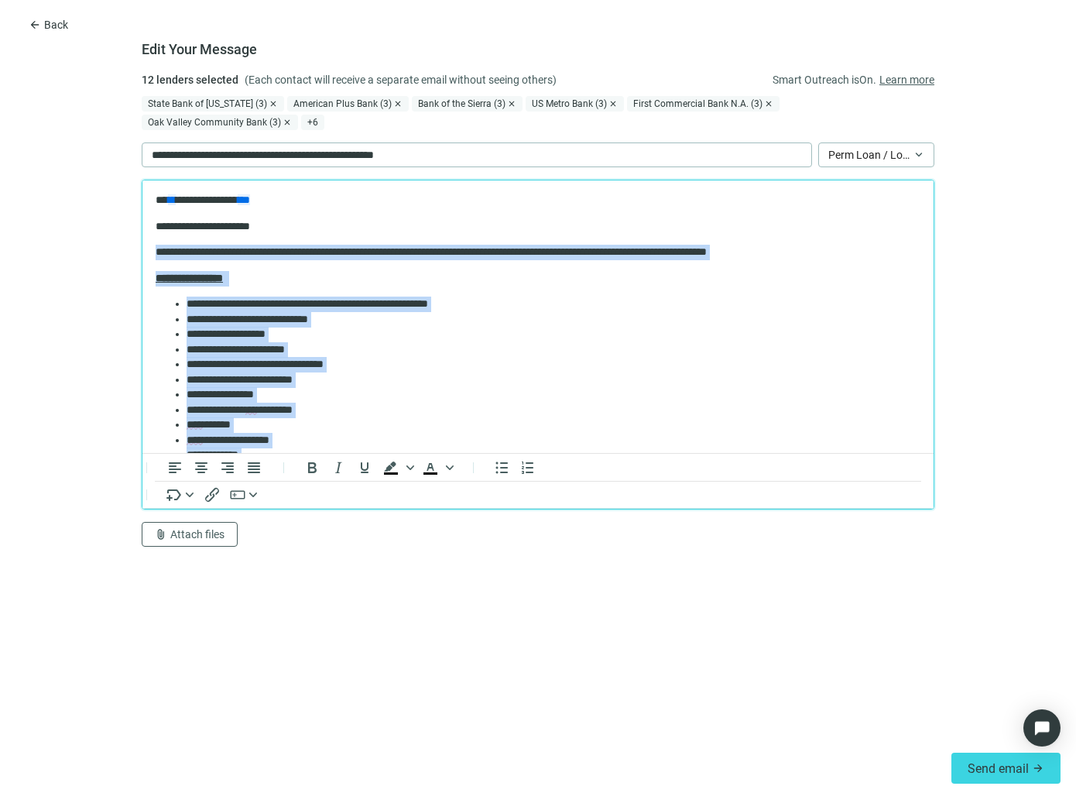
drag, startPoint x: 234, startPoint y: 293, endPoint x: 135, endPoint y: 242, distance: 111.5
click at [142, 242] on html "**********" at bounding box center [537, 500] width 791 height 641
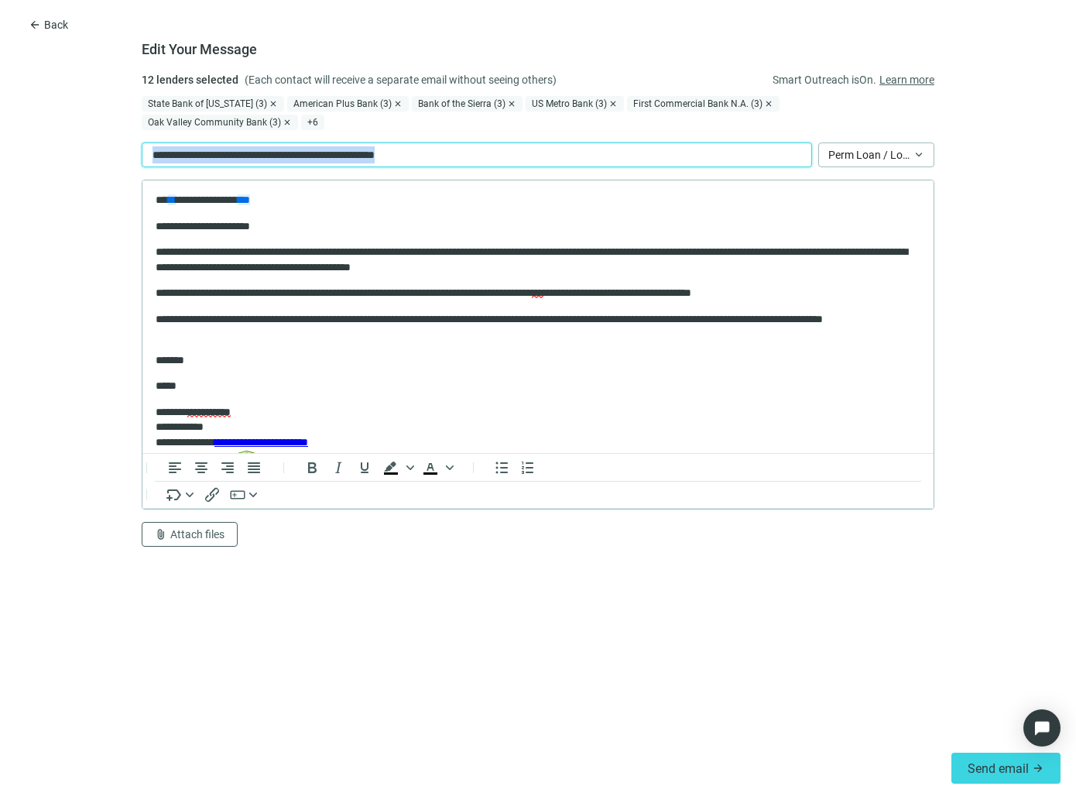
drag, startPoint x: 478, startPoint y: 141, endPoint x: 39, endPoint y: 135, distance: 439.1
click at [39, 135] on form "**********" at bounding box center [538, 407] width 1076 height 672
paste div
drag, startPoint x: 392, startPoint y: 648, endPoint x: 333, endPoint y: 592, distance: 81.6
click at [390, 646] on form "**********" at bounding box center [538, 407] width 1076 height 672
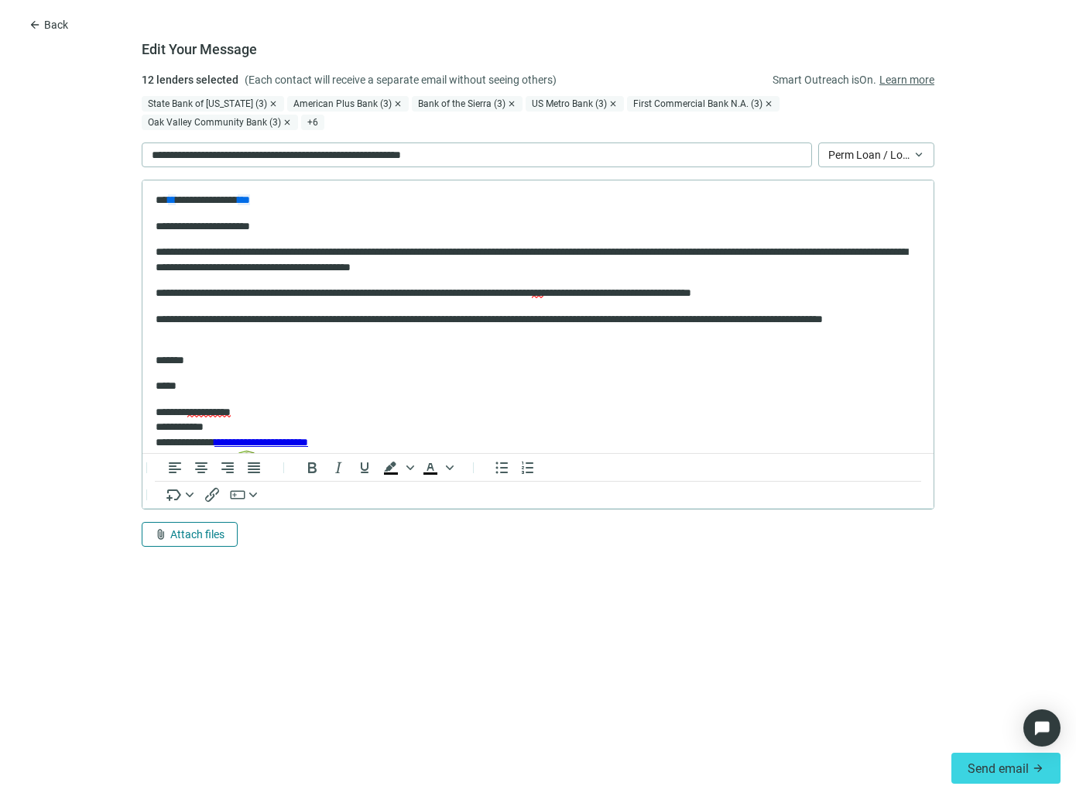
click at [193, 528] on span "Attach files" at bounding box center [197, 534] width 54 height 12
click at [186, 462] on span "Сhoose from deal documents" at bounding box center [225, 457] width 141 height 12
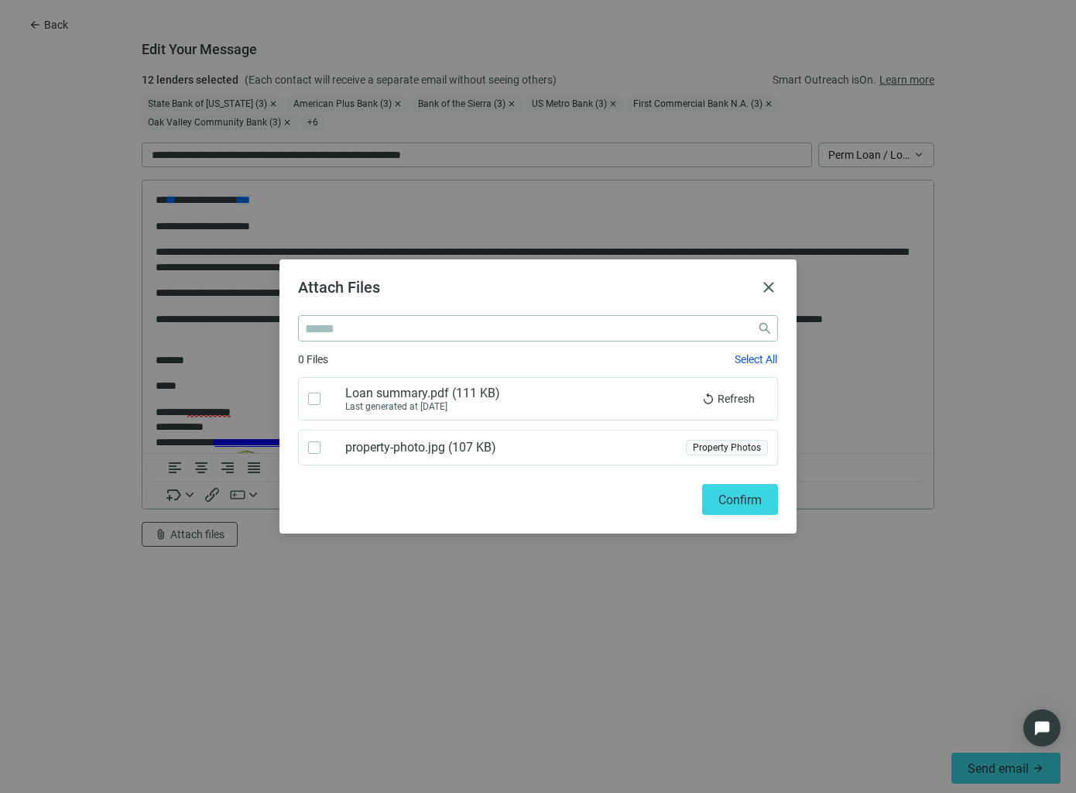
click at [230, 486] on div "Attach Files close close 0 Files Select All Loan summary.pdf ( 111 KB ) Last ge…" at bounding box center [538, 396] width 1076 height 793
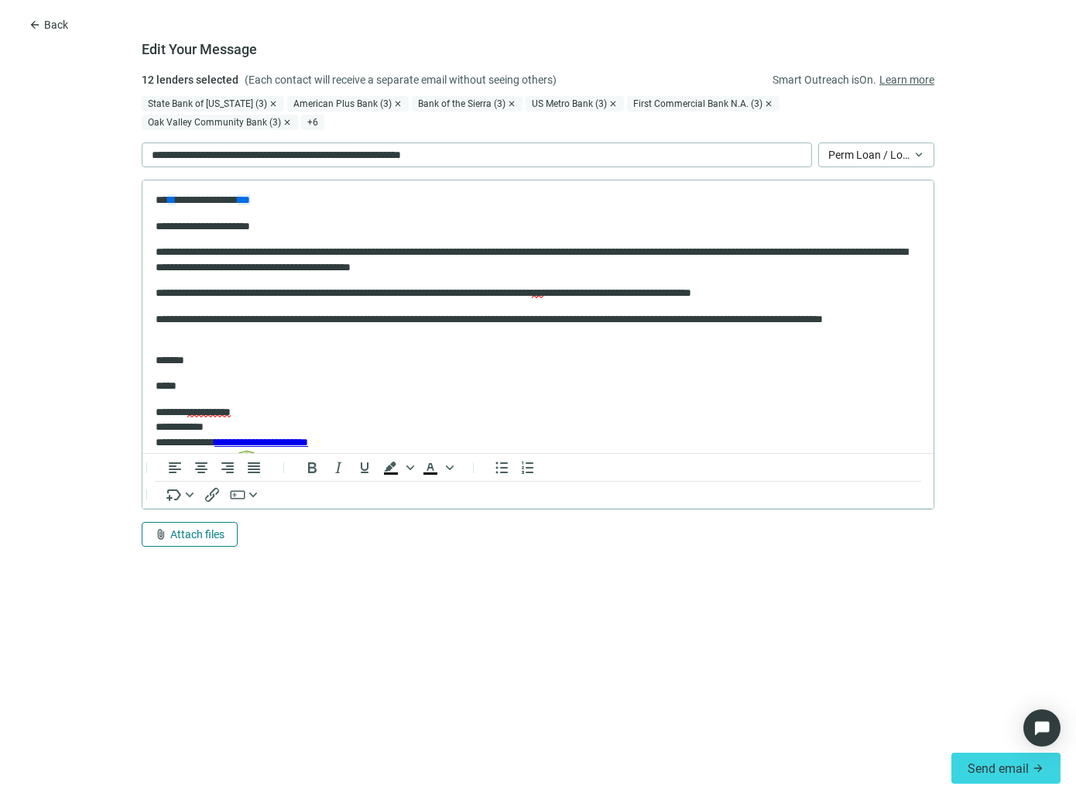
click at [194, 523] on button "attach_file Attach files" at bounding box center [190, 534] width 96 height 25
click at [194, 472] on button "Upload new" at bounding box center [225, 481] width 167 height 25
click at [1006, 758] on button "Send email arrow_forward" at bounding box center [1006, 768] width 109 height 31
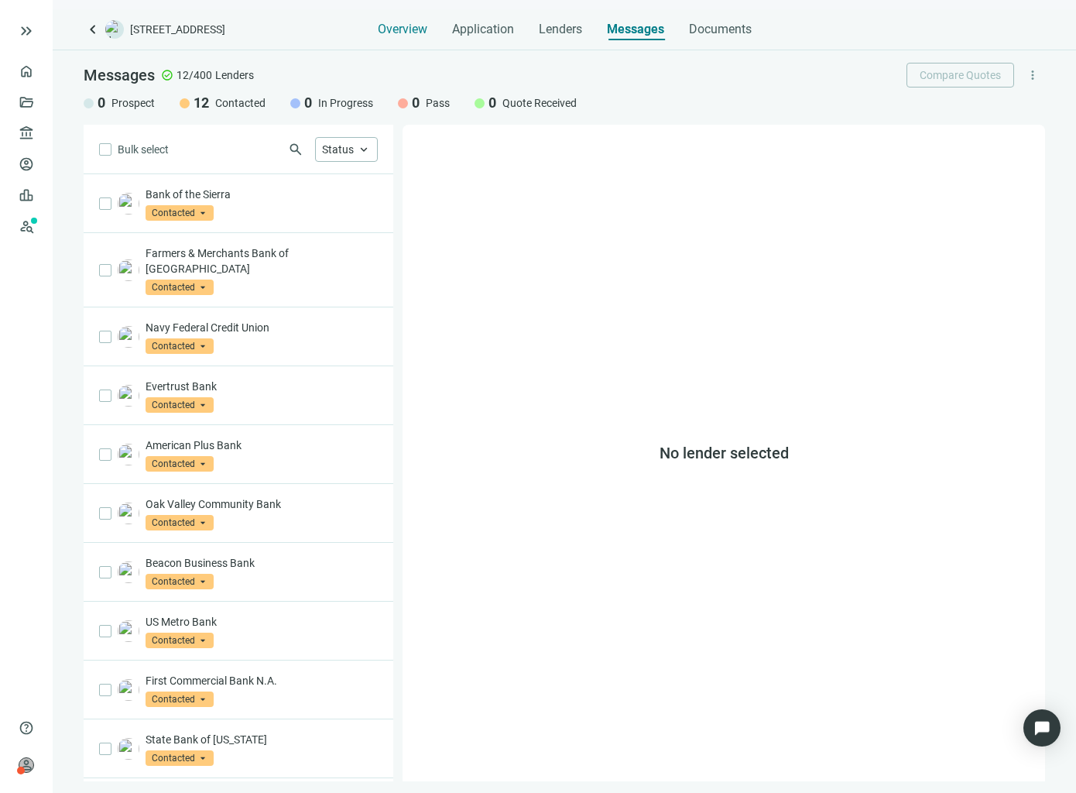
click at [402, 33] on span "Overview" at bounding box center [403, 29] width 50 height 15
